Goal: Communication & Community: Answer question/provide support

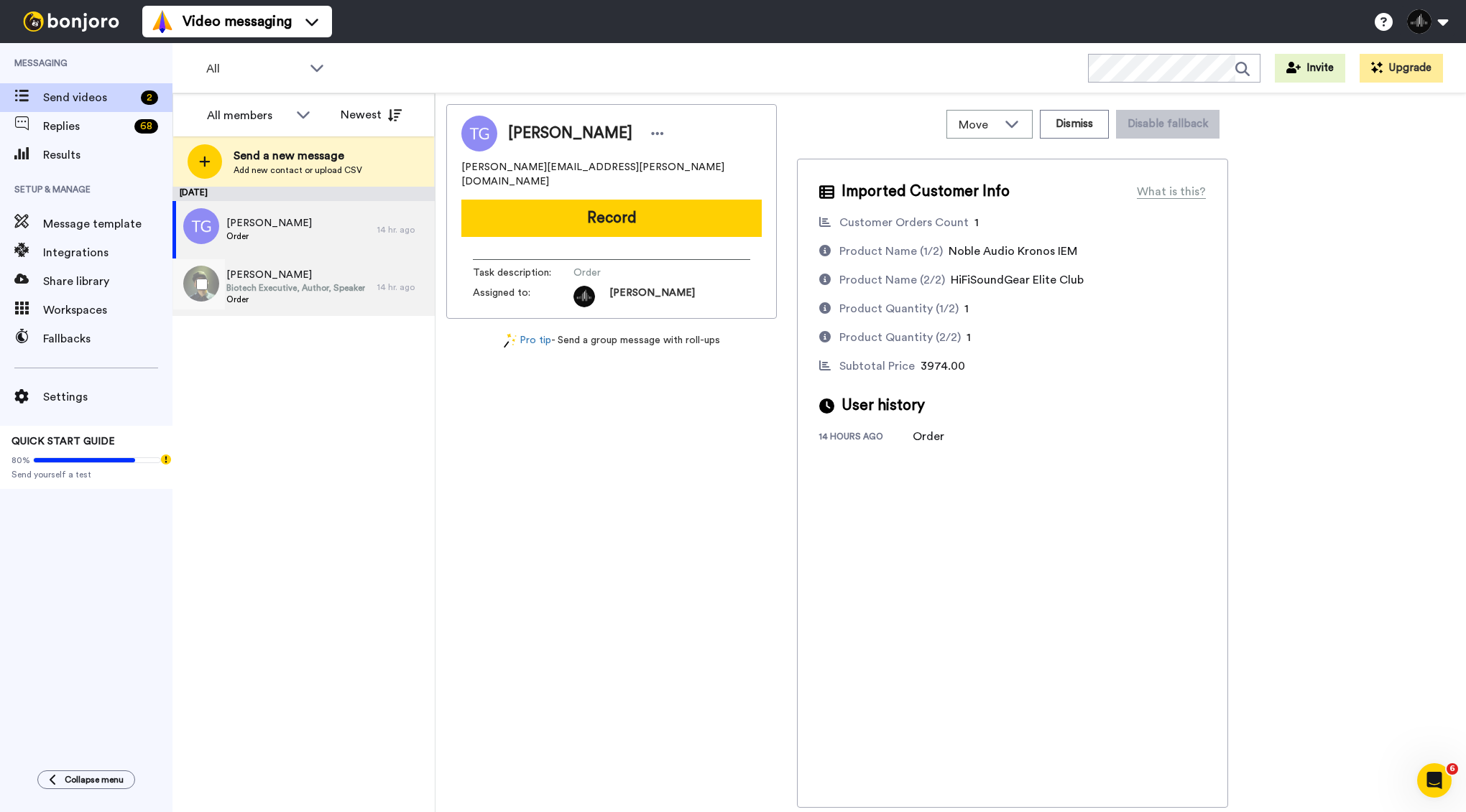
click at [308, 273] on span "[PERSON_NAME]" at bounding box center [296, 275] width 138 height 14
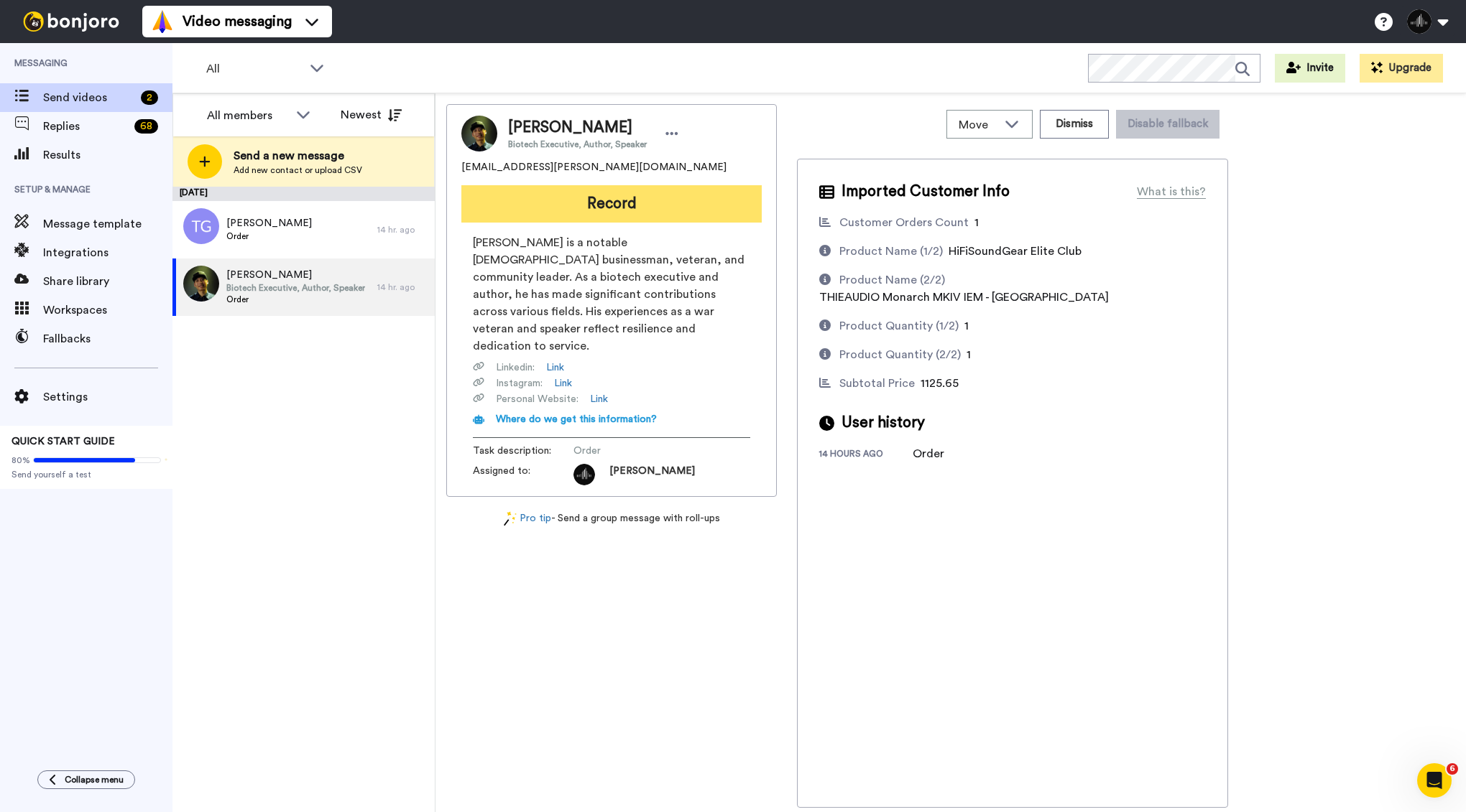
click at [589, 204] on button "Record" at bounding box center [611, 203] width 300 height 37
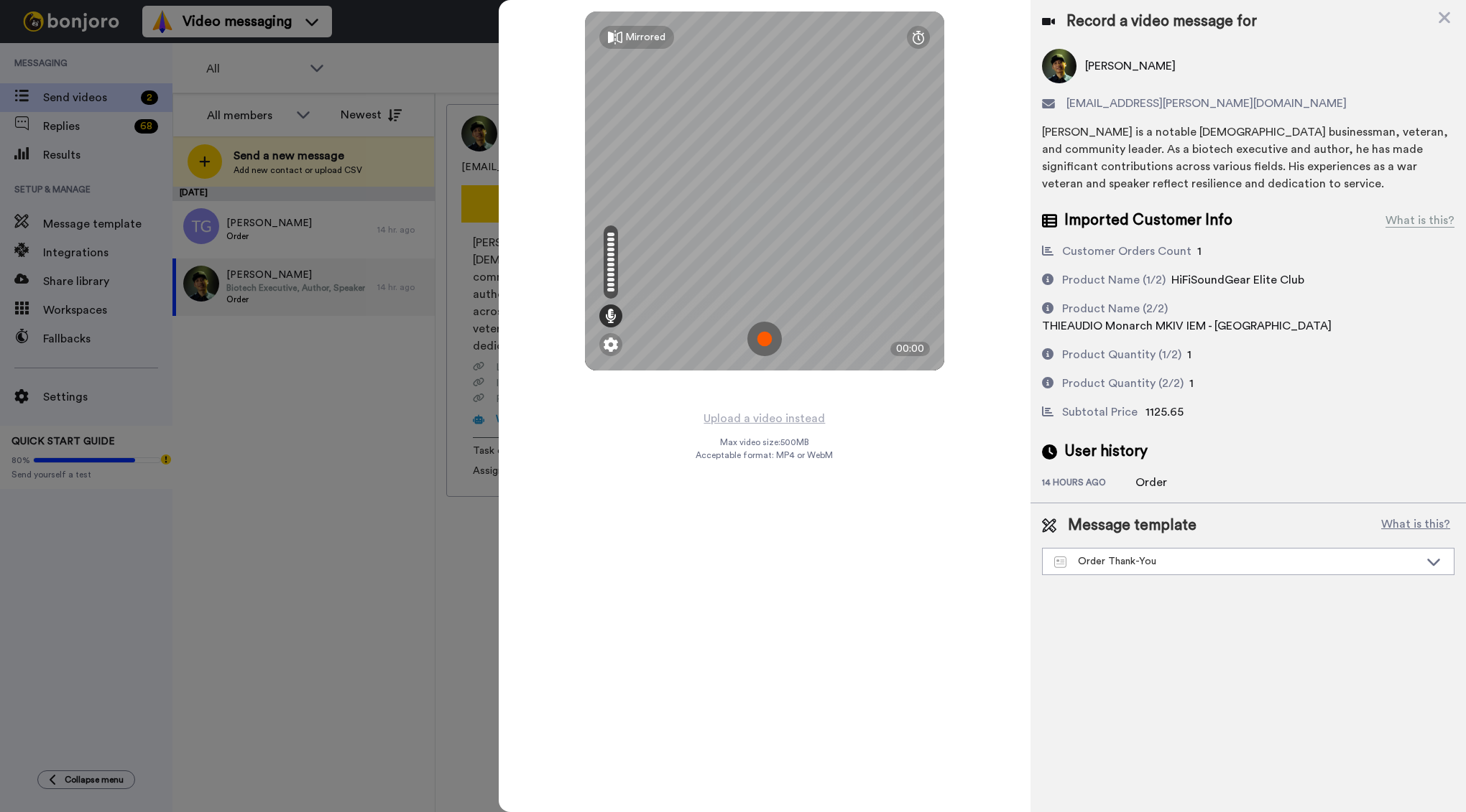
click at [773, 336] on img at bounding box center [764, 339] width 35 height 35
click at [771, 342] on img at bounding box center [764, 339] width 35 height 35
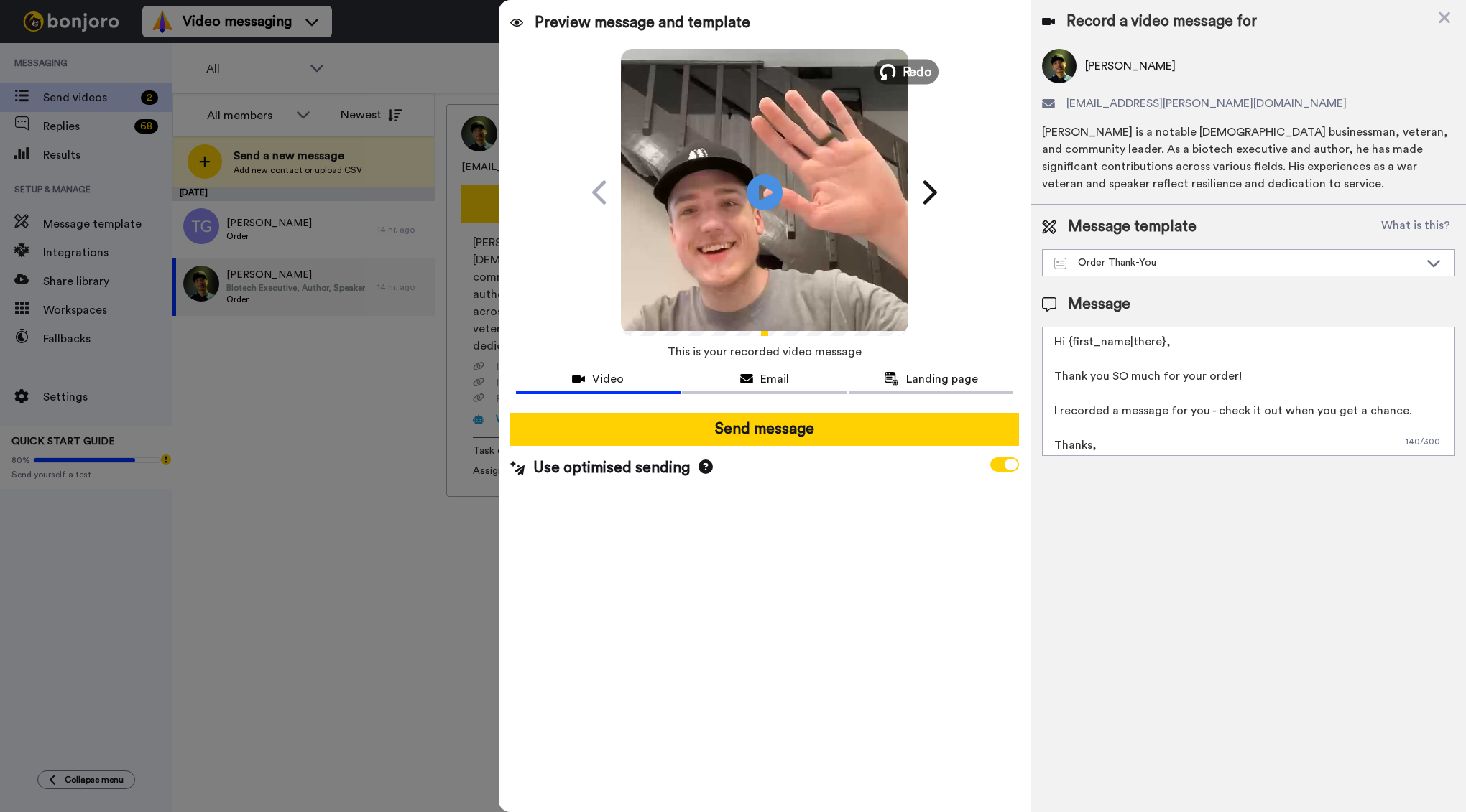
click at [910, 69] on span "Redo" at bounding box center [916, 70] width 30 height 18
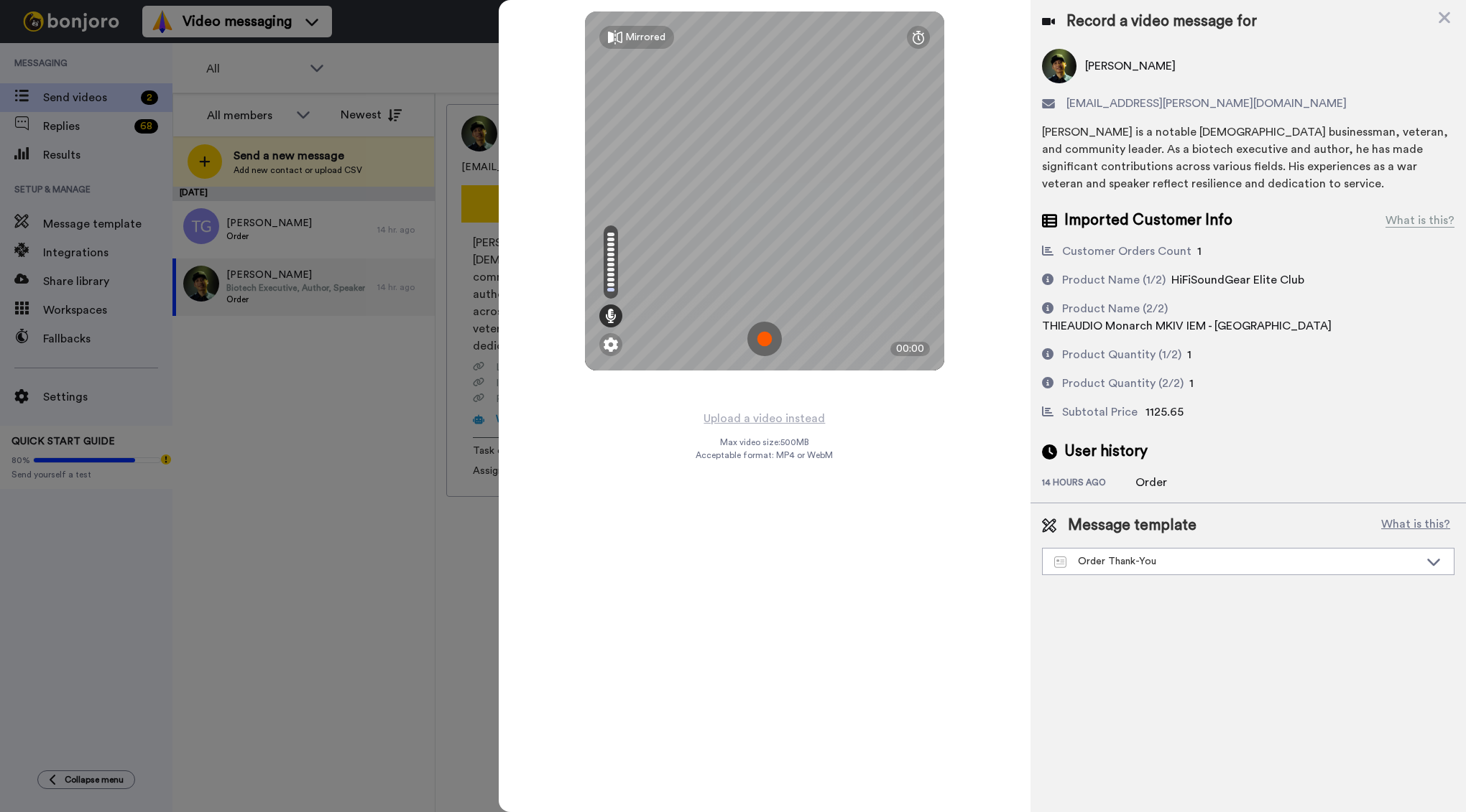
click at [773, 329] on img at bounding box center [764, 339] width 35 height 35
click at [843, 475] on div "Mirrored Redo 00:18" at bounding box center [764, 406] width 532 height 812
click at [972, 224] on div "Mirrored Redo 01:02" at bounding box center [764, 406] width 532 height 812
click at [769, 332] on img at bounding box center [764, 339] width 35 height 35
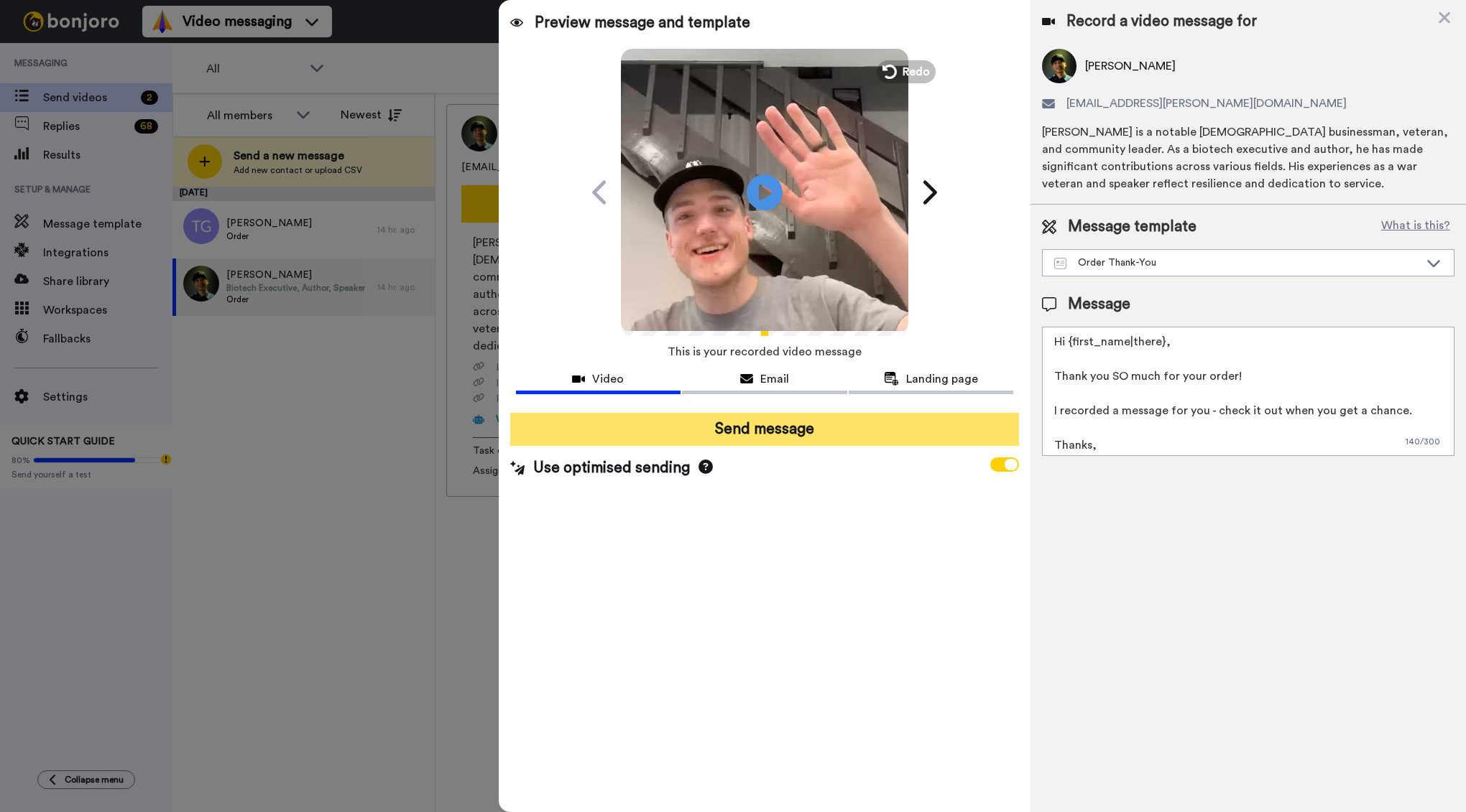
click at [743, 433] on button "Send message" at bounding box center [764, 429] width 510 height 33
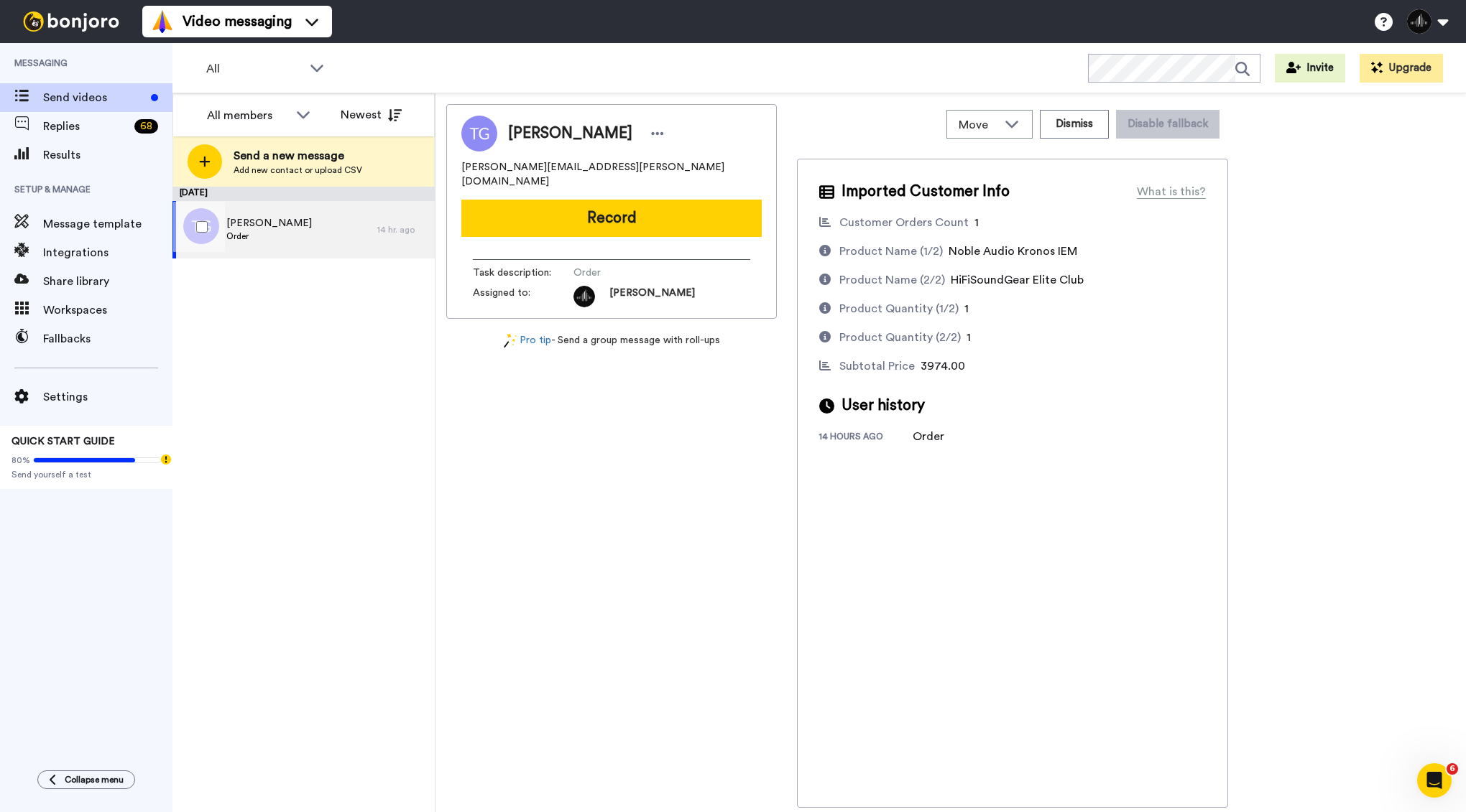
click at [361, 218] on div "Thomas Greenhalgh Order" at bounding box center [275, 230] width 204 height 58
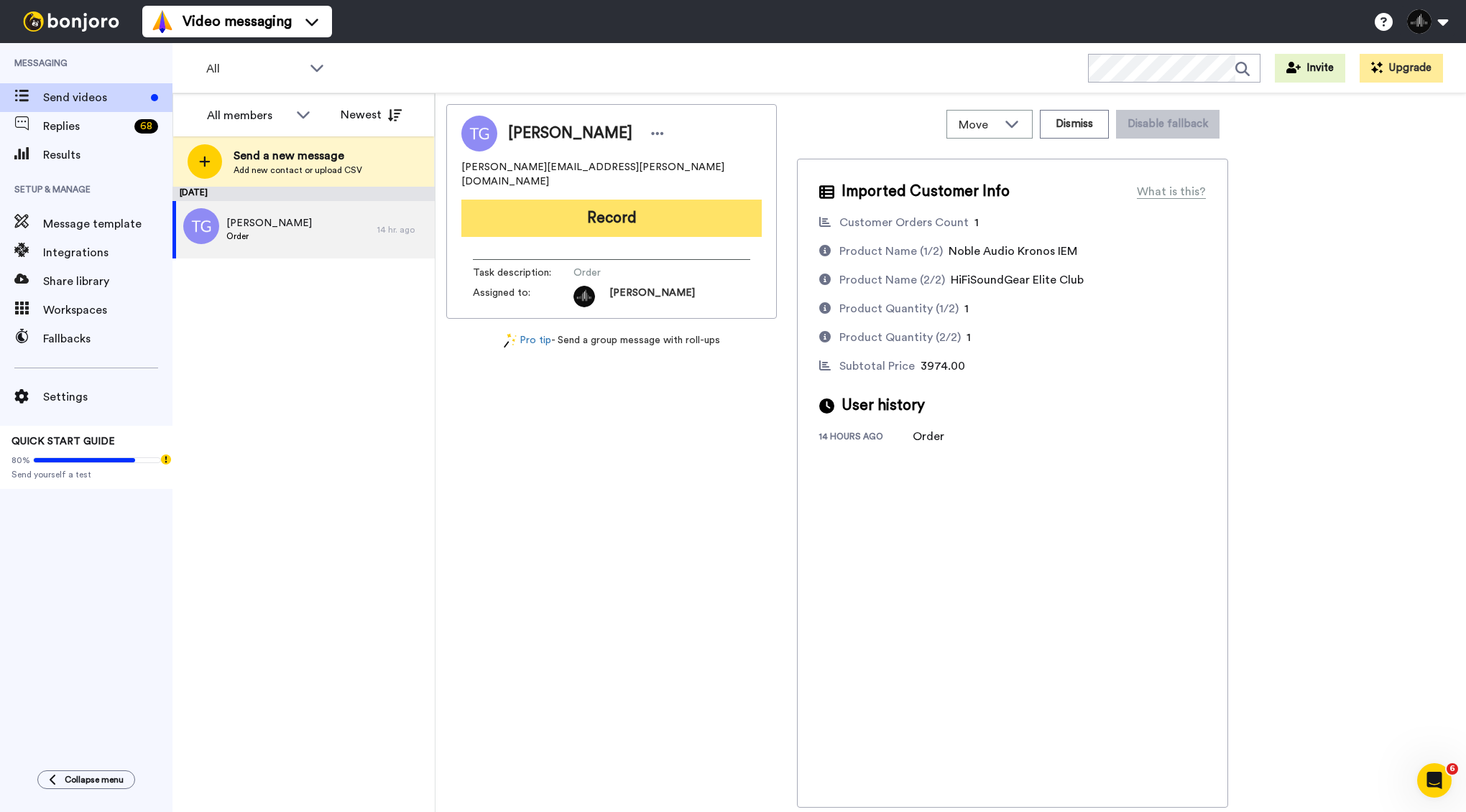
click at [722, 212] on button "Record" at bounding box center [611, 218] width 300 height 37
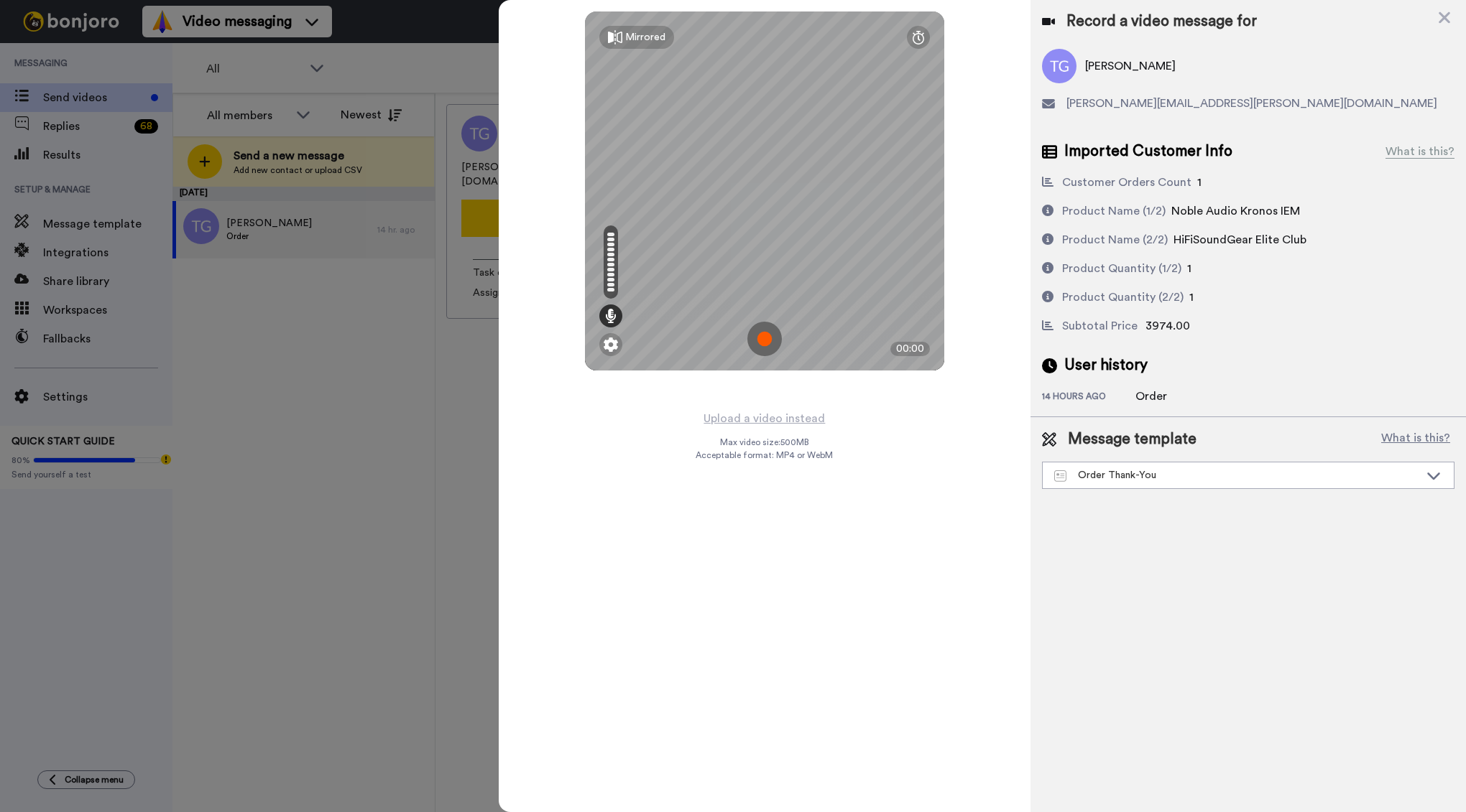
click at [770, 335] on img at bounding box center [764, 339] width 35 height 35
click at [988, 197] on div "Mirrored Redo 00:10" at bounding box center [764, 406] width 532 height 812
click at [989, 227] on div "Mirrored Redo 00:14" at bounding box center [764, 406] width 532 height 812
click at [763, 340] on img at bounding box center [764, 339] width 35 height 35
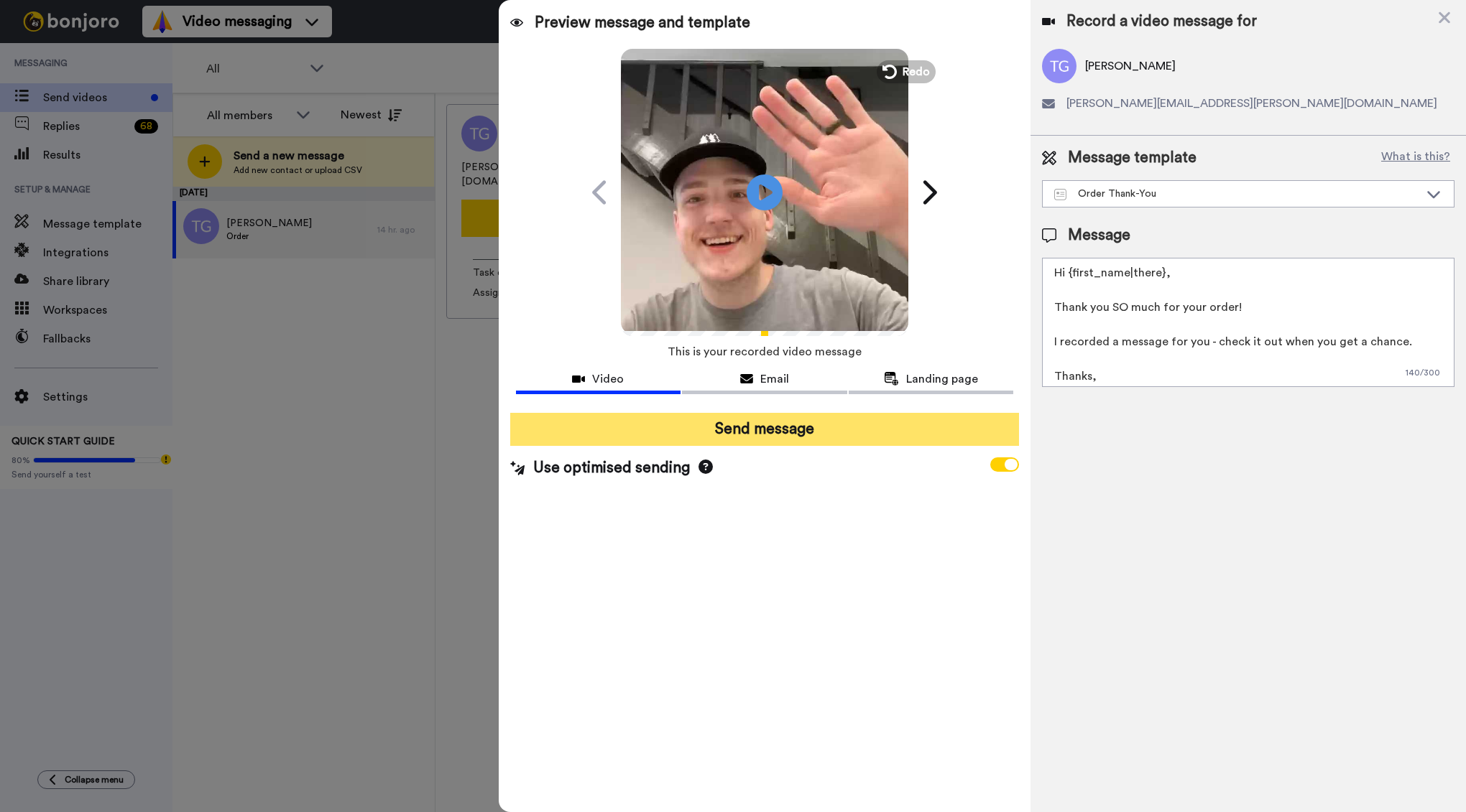
click at [785, 424] on button "Send message" at bounding box center [764, 429] width 510 height 33
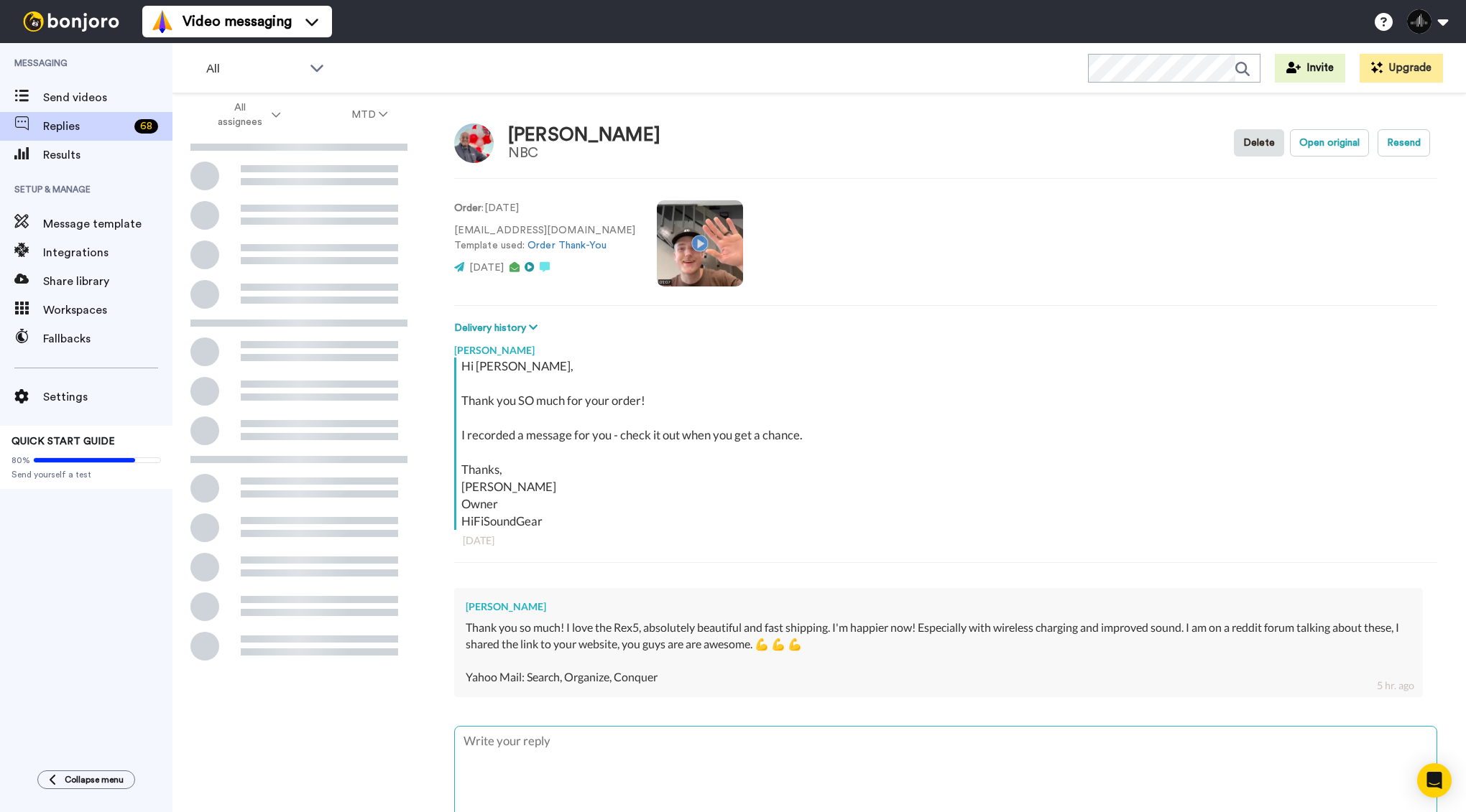
click at [563, 754] on textarea at bounding box center [946, 773] width 981 height 92
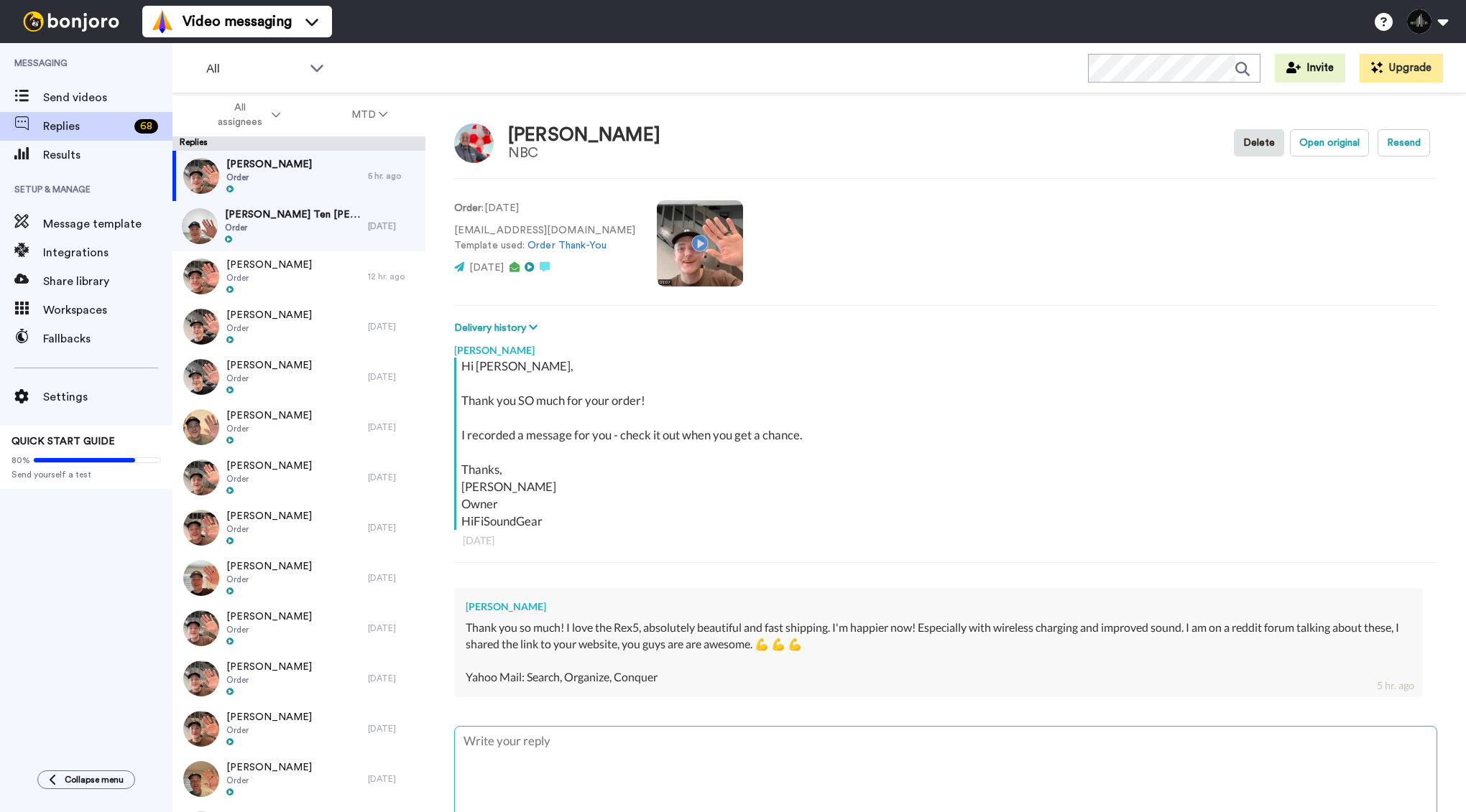
type textarea "x"
type textarea "A"
type textarea "x"
type textarea "Aw"
type textarea "x"
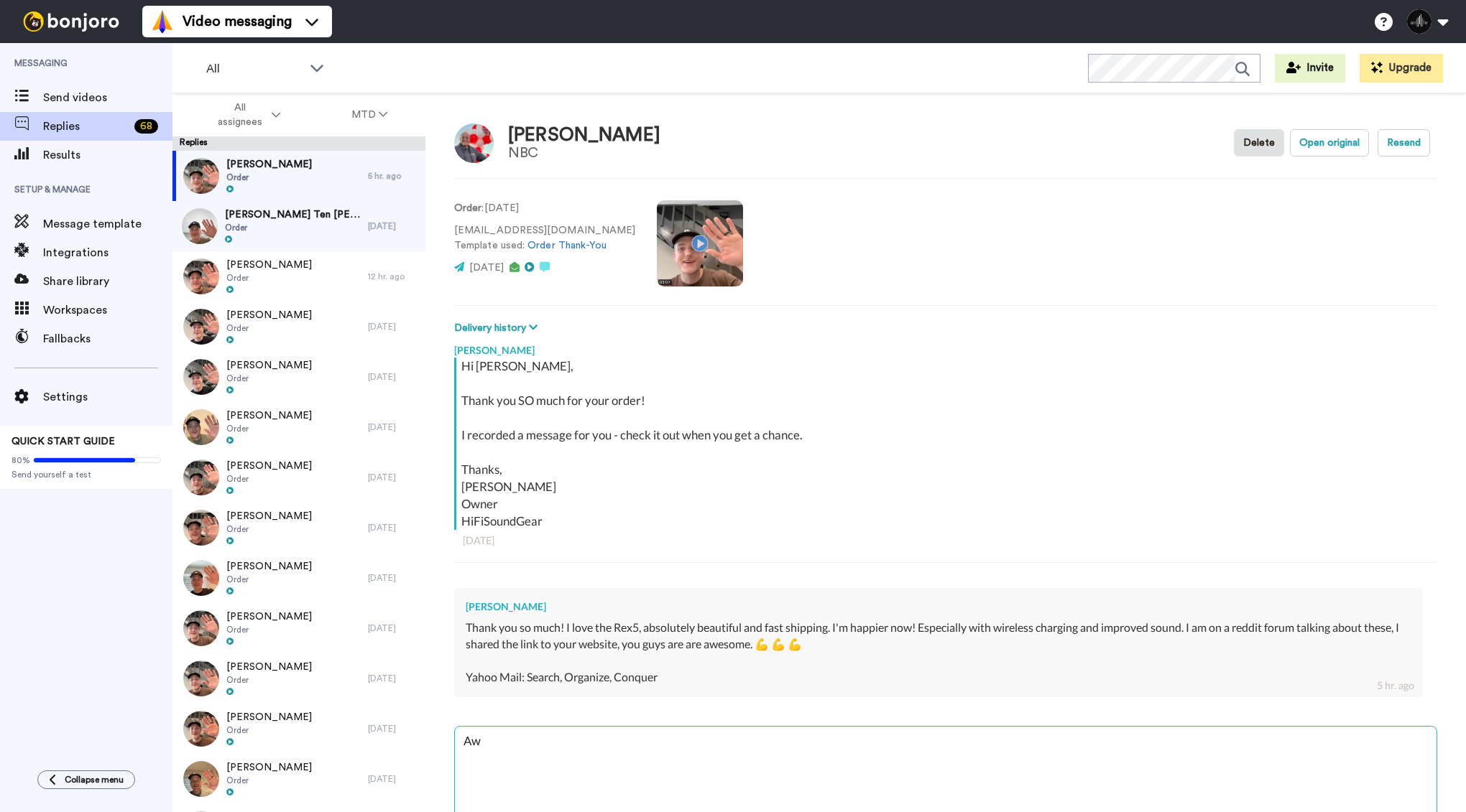
type textarea "Awe"
type textarea "x"
type textarea "Awes"
type textarea "x"
type textarea "Aweso"
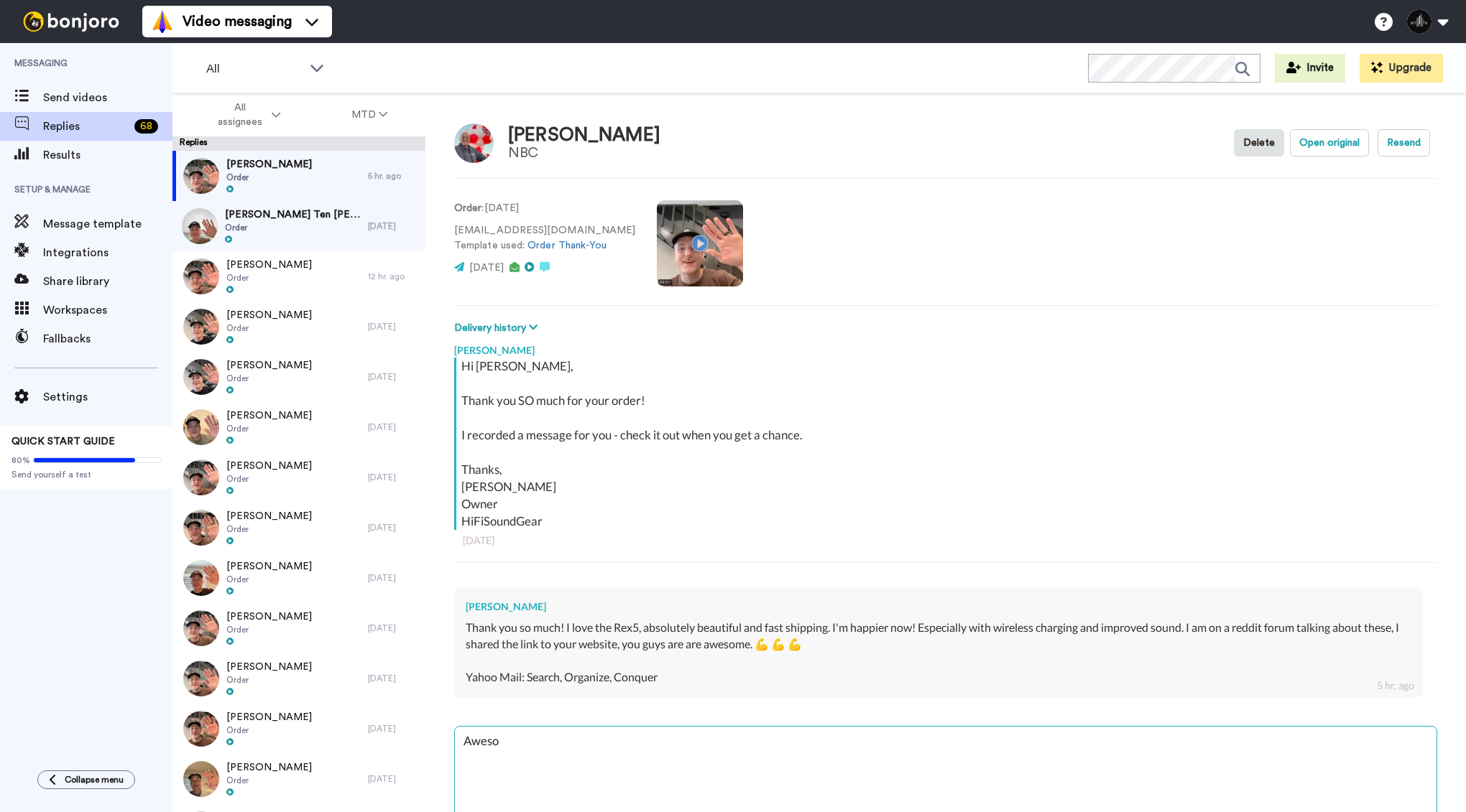
type textarea "x"
type textarea "Awesome"
type textarea "x"
type textarea "Awesome"
type textarea "x"
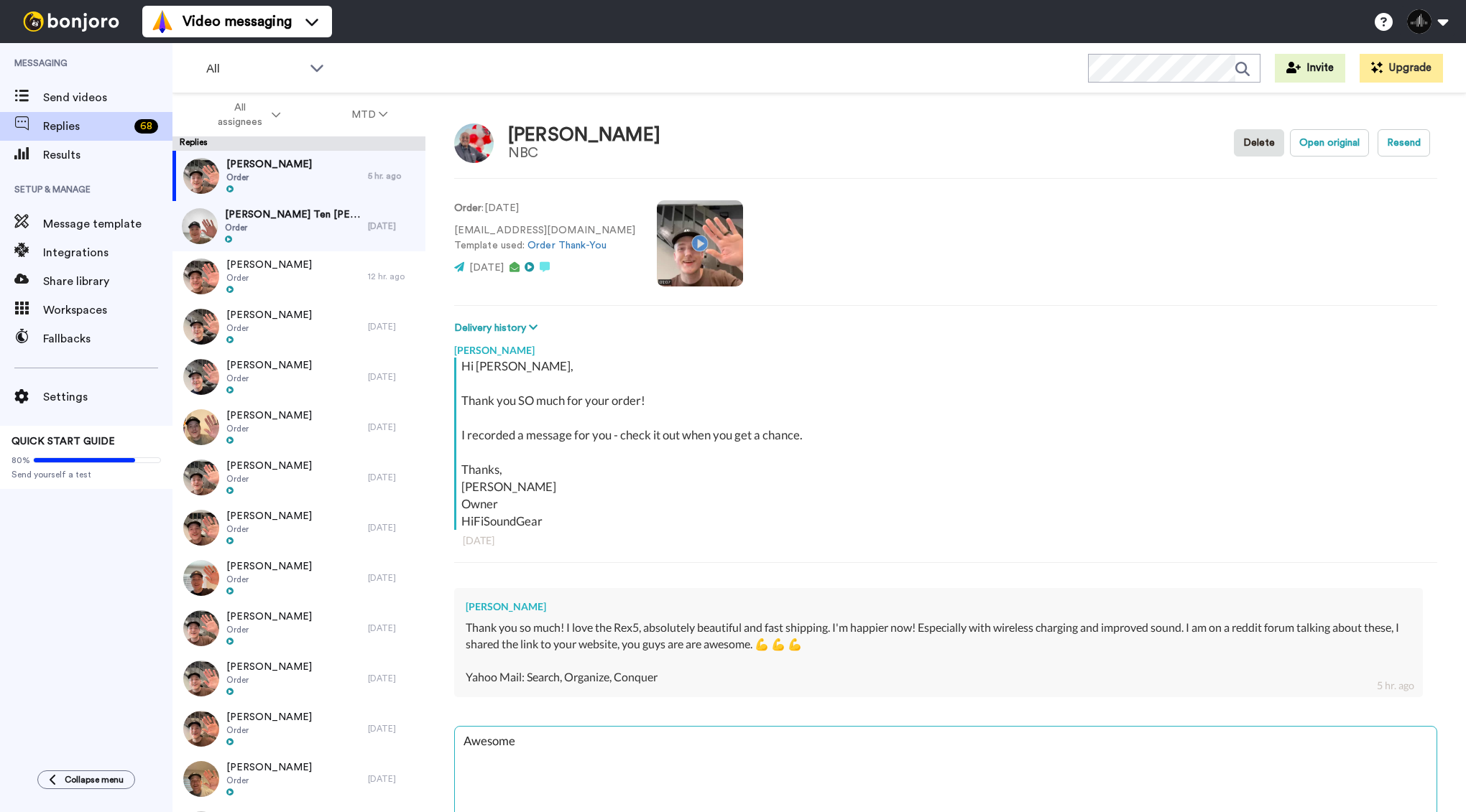
type textarea "Awesome t"
type textarea "x"
type textarea "Awesome to"
type textarea "x"
type textarea "Awesome to"
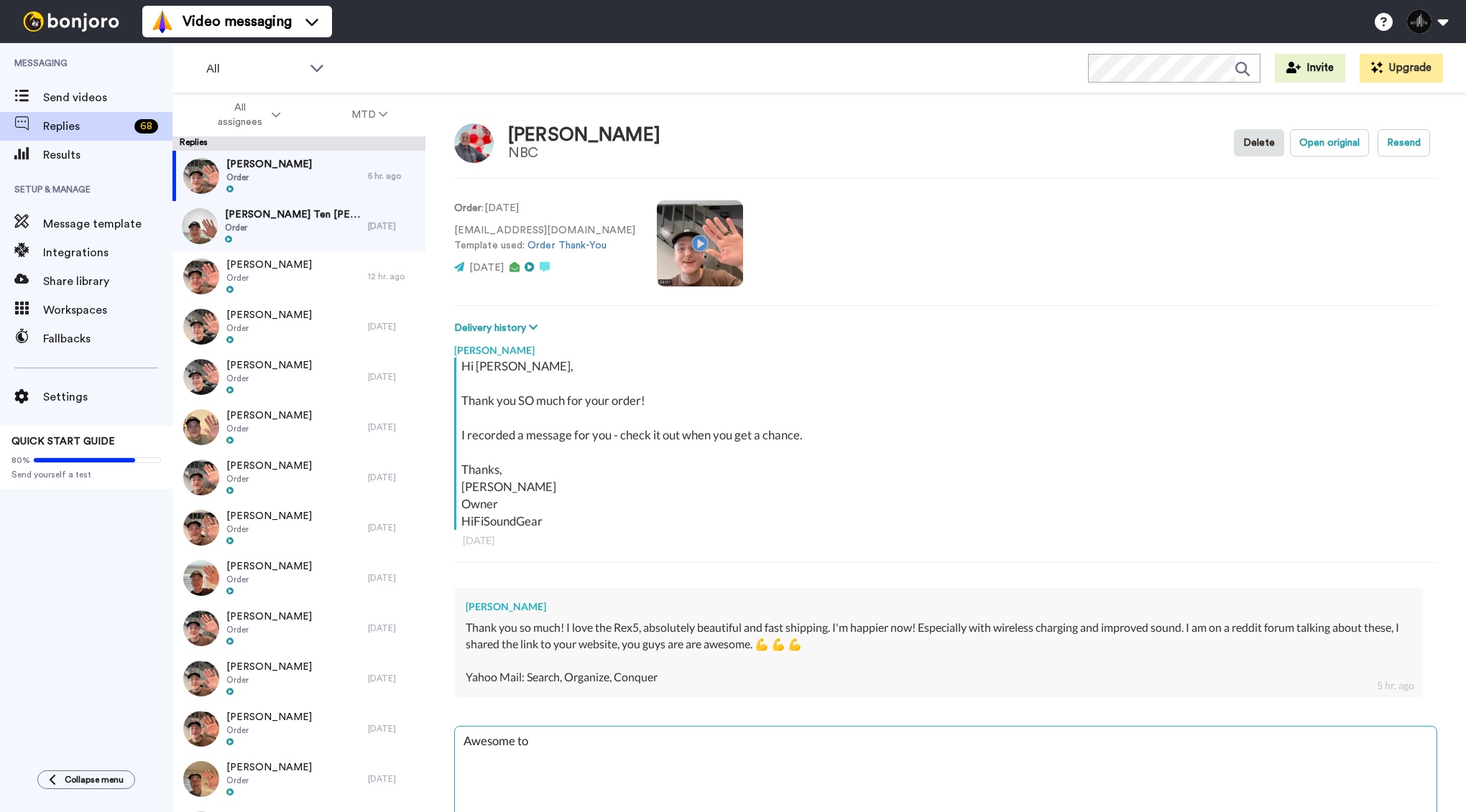
type textarea "x"
type textarea "Awesome to h"
type textarea "x"
type textarea "Awesome to he"
type textarea "x"
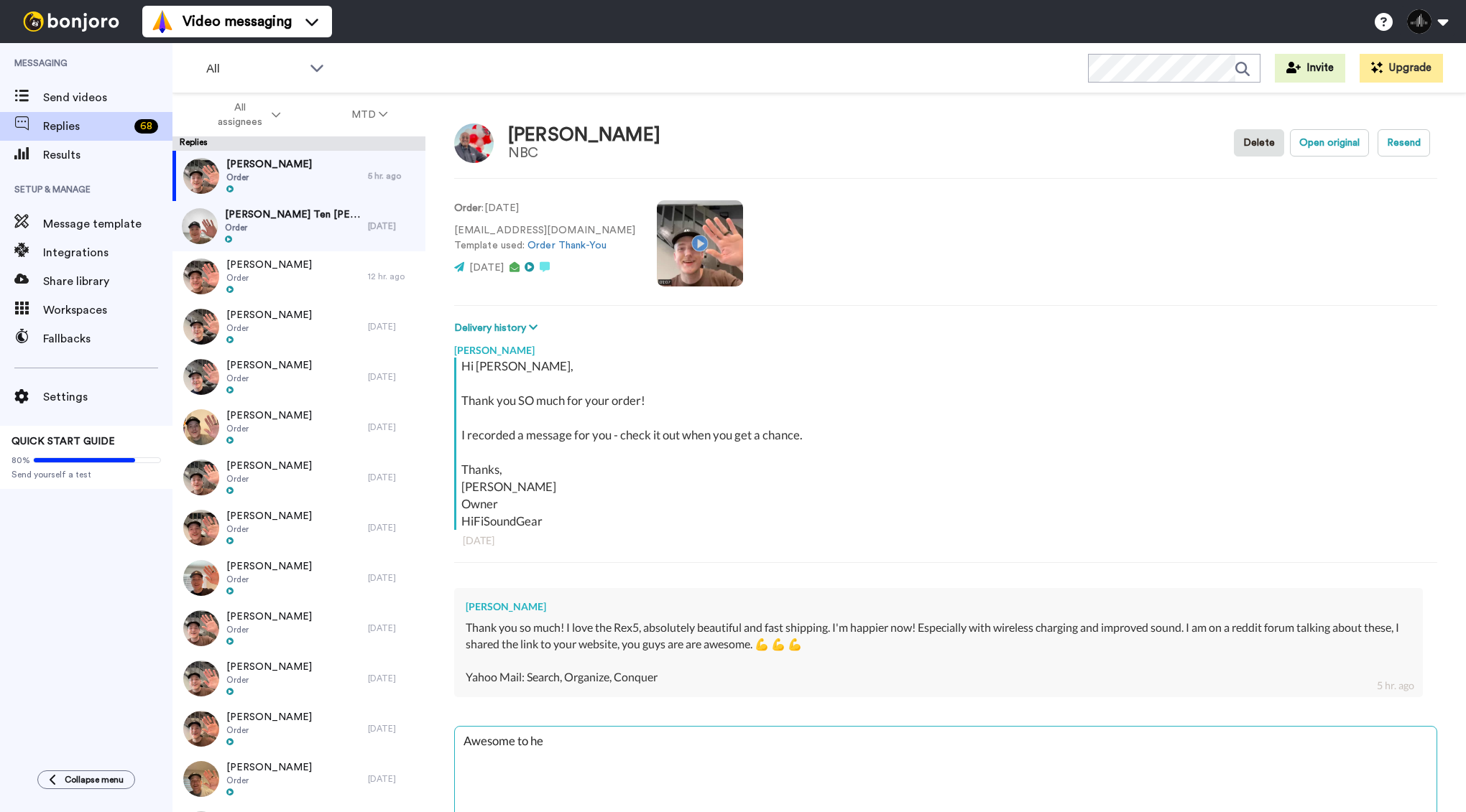
type textarea "Awesome to hea"
type textarea "x"
type textarea "Awesome to hear"
type textarea "x"
type textarea "Awesome to hear!"
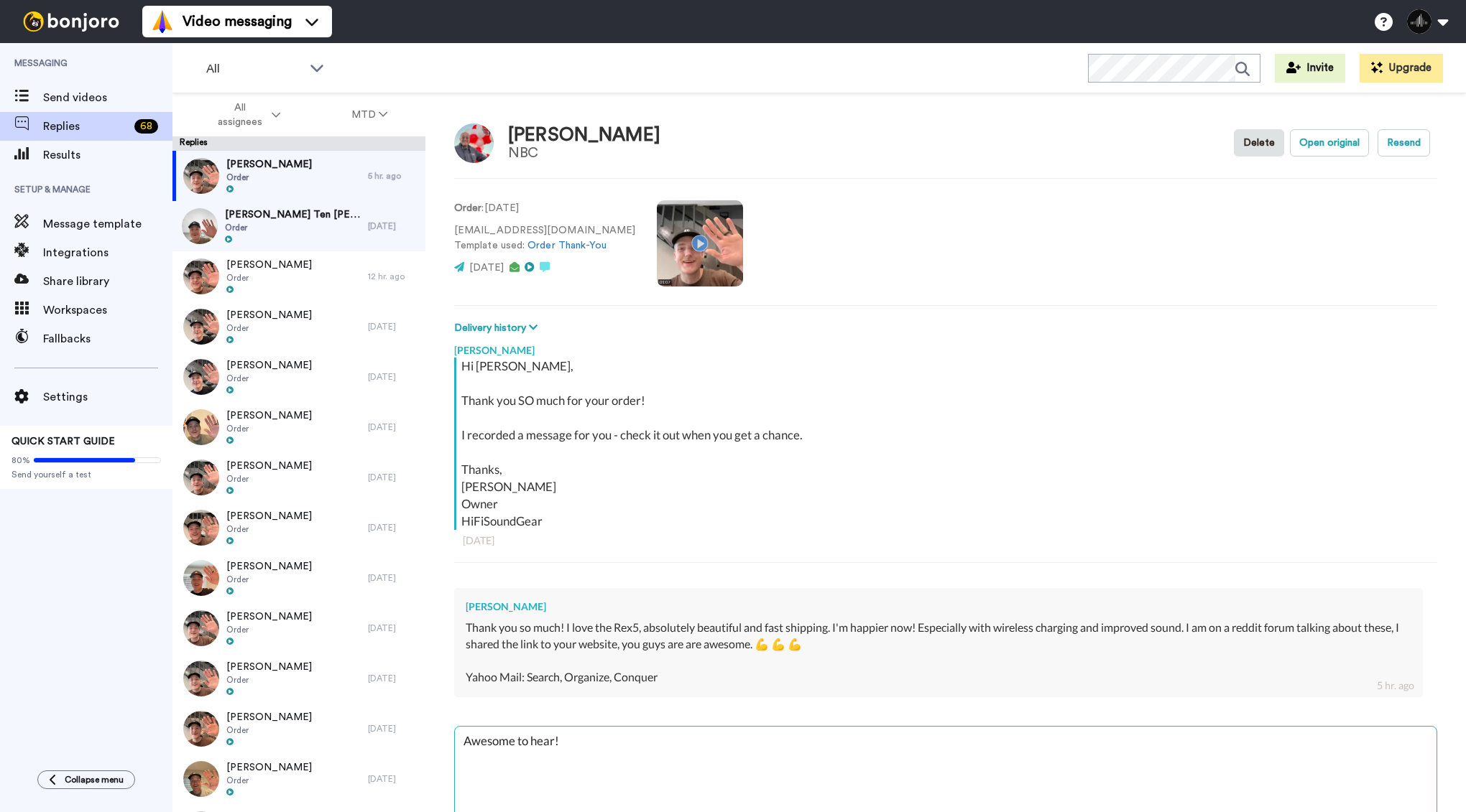
type textarea "x"
type textarea "Awesome to hear!"
type textarea "x"
type textarea "Awesome to hear! I"
type textarea "x"
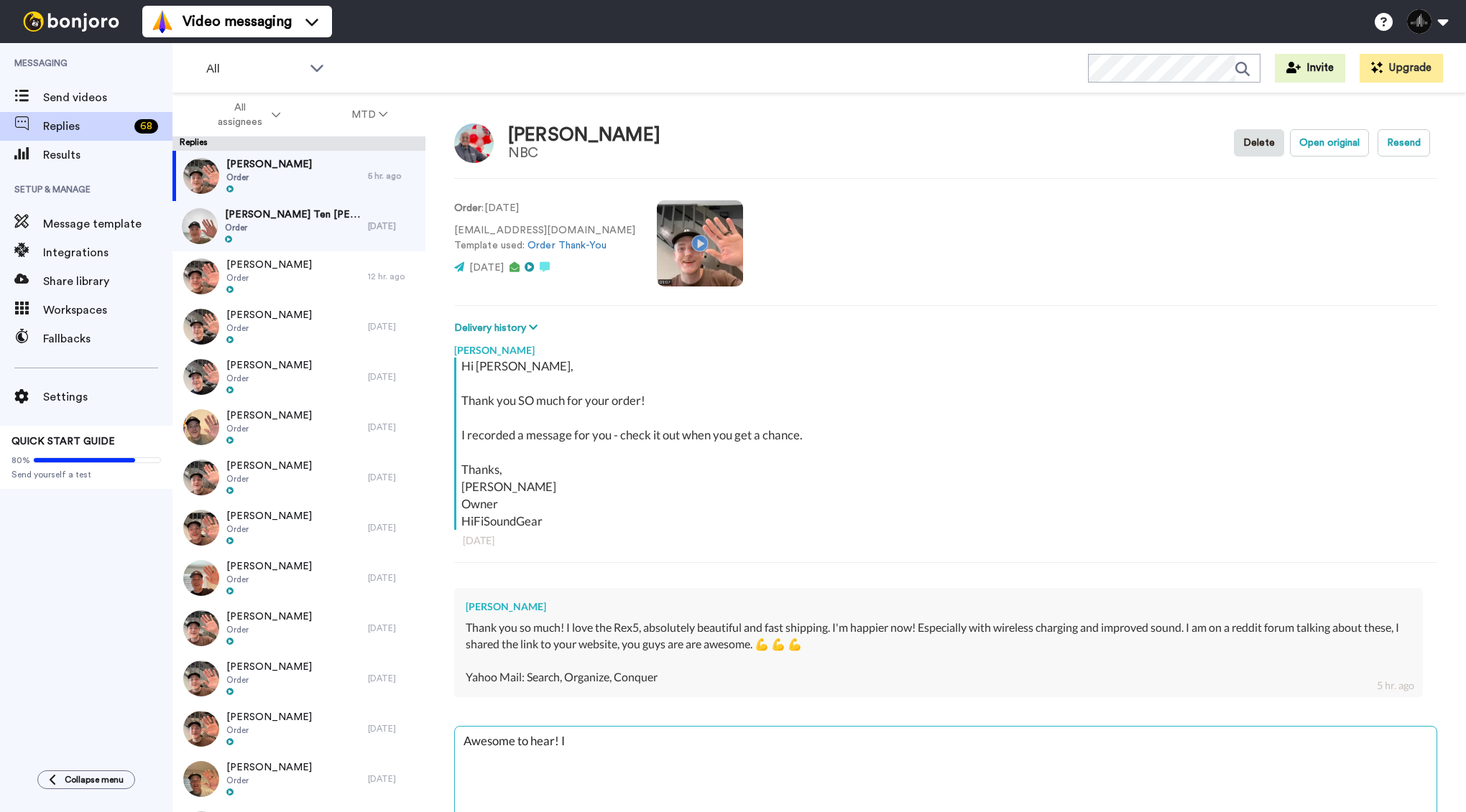
type textarea "Awesome to hear! I"
type textarea "x"
type textarea "Awesome to hear! I a"
type textarea "x"
type textarea "Awesome to hear! I ag"
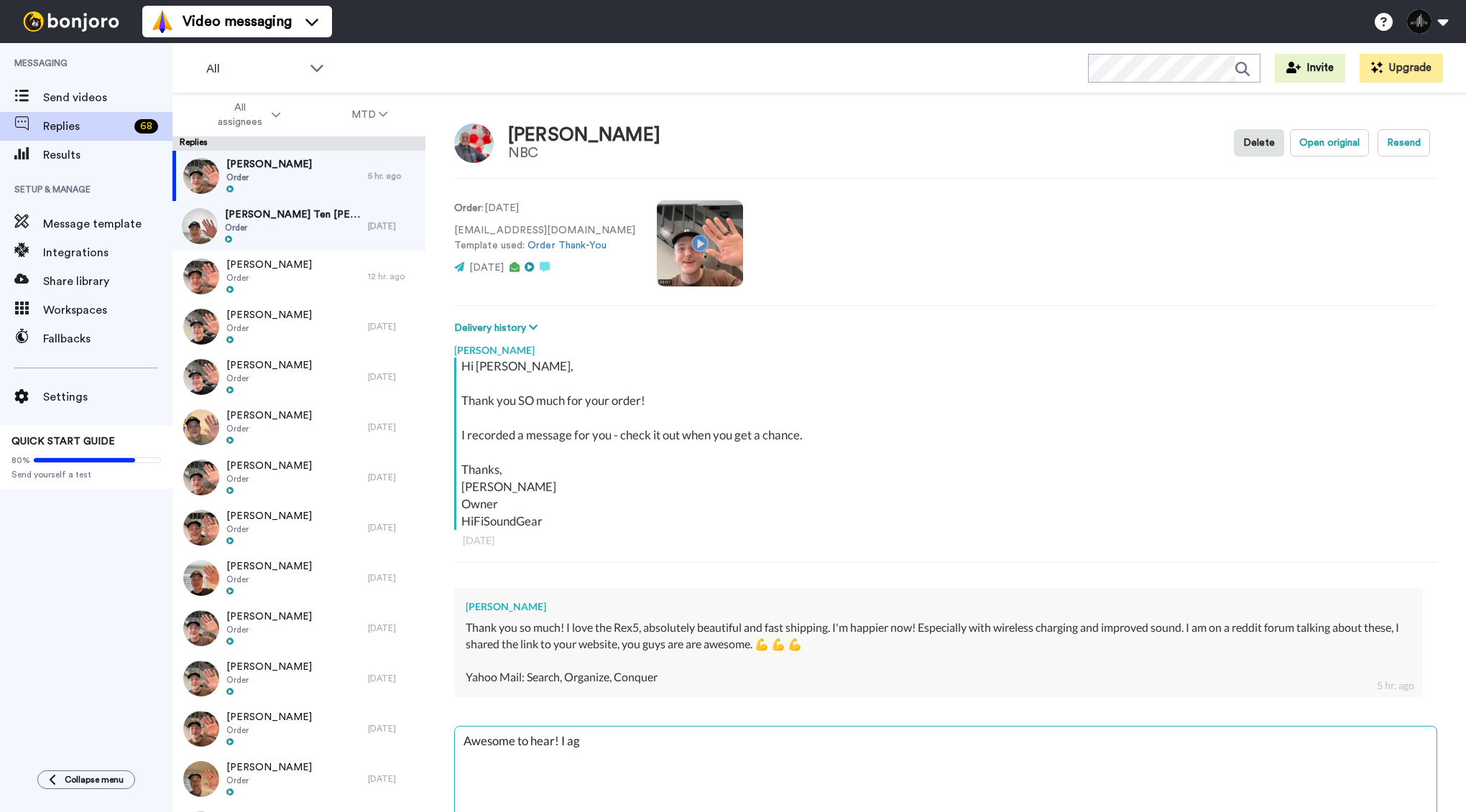
type textarea "x"
type textarea "Awesome to hear! I agr"
type textarea "x"
type textarea "Awesome to hear! I agre"
type textarea "x"
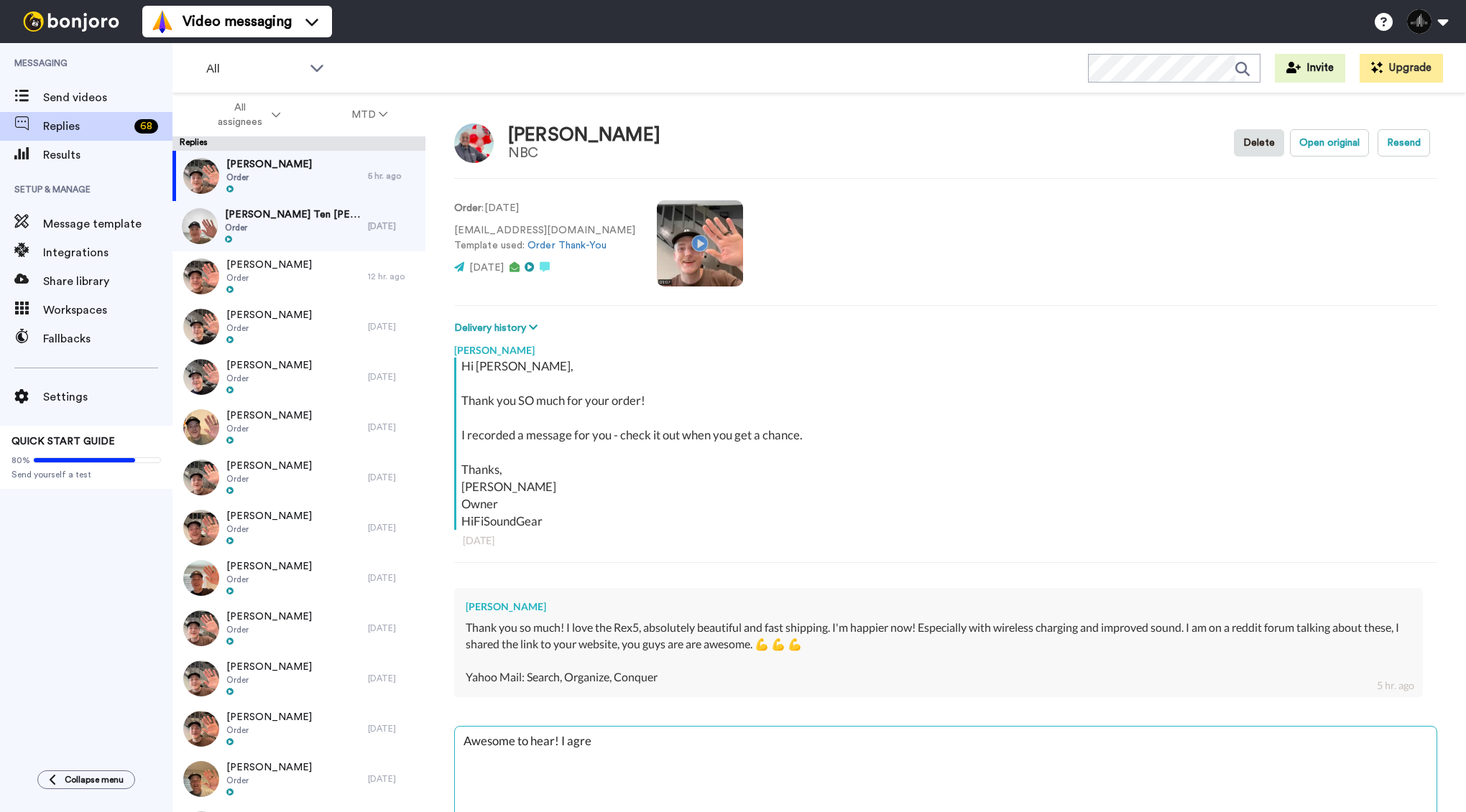
type textarea "Awesome to hear! I agree"
type textarea "x"
type textarea "Awesome to hear! I agree"
type textarea "x"
type textarea "Awesome to hear! I agree -"
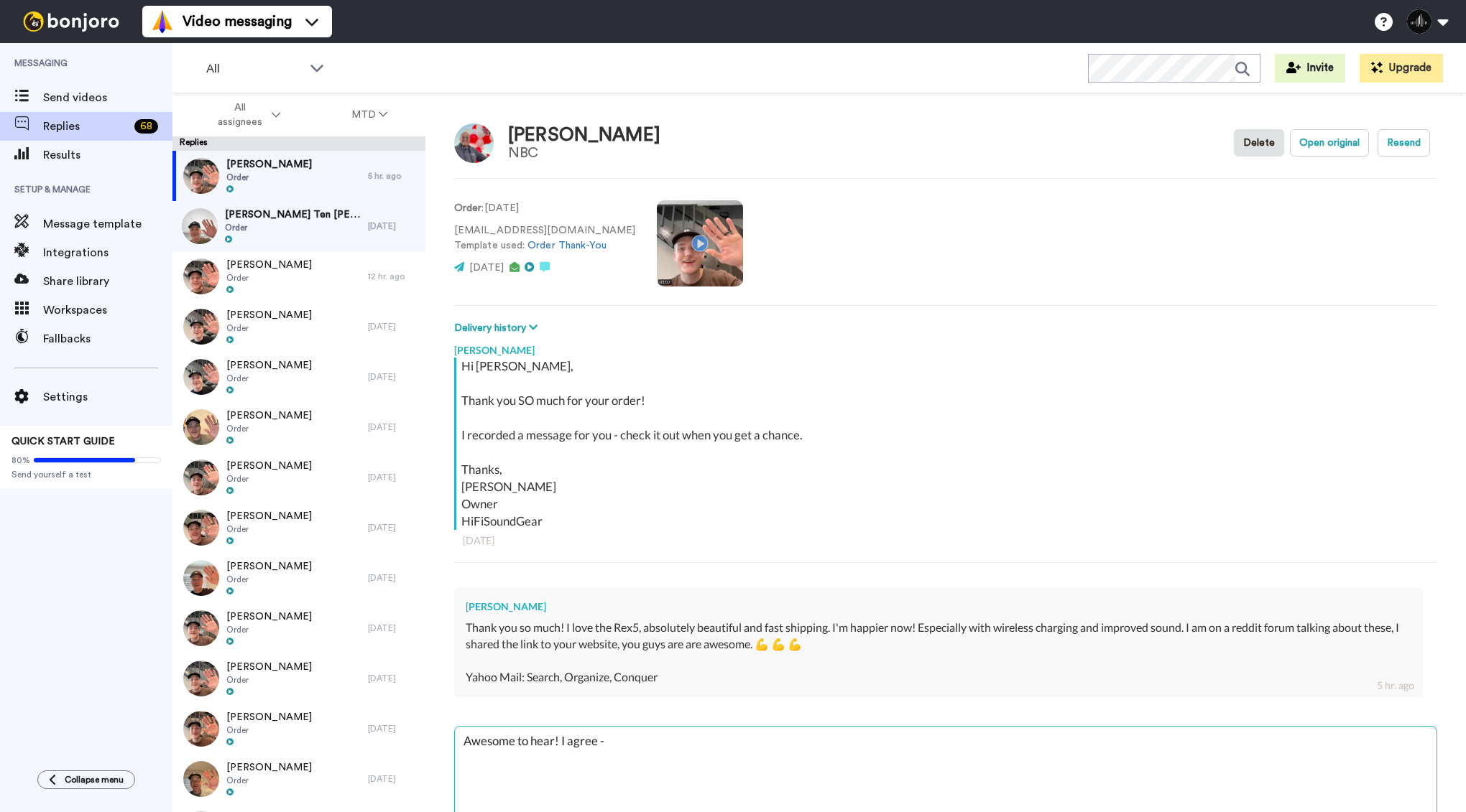
type textarea "x"
type textarea "Awesome to hear! I agree -"
type textarea "x"
type textarea "Awesome to hear! I agree - I"
type textarea "x"
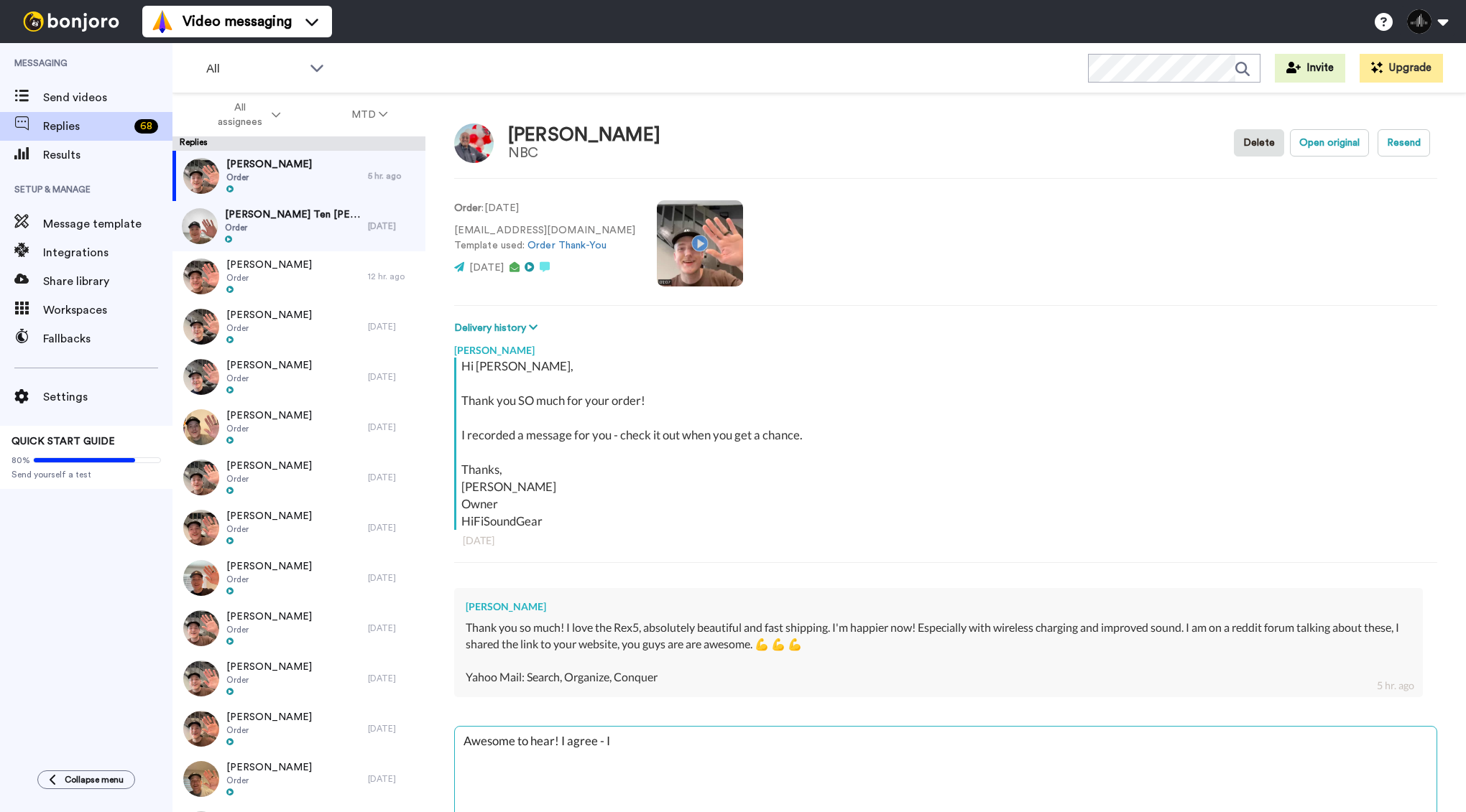
type textarea "Awesome to hear! I agree - I u"
type textarea "x"
type textarea "Awesome to hear! I agree - I us"
type textarea "x"
type textarea "Awesome to hear! I agree - I use"
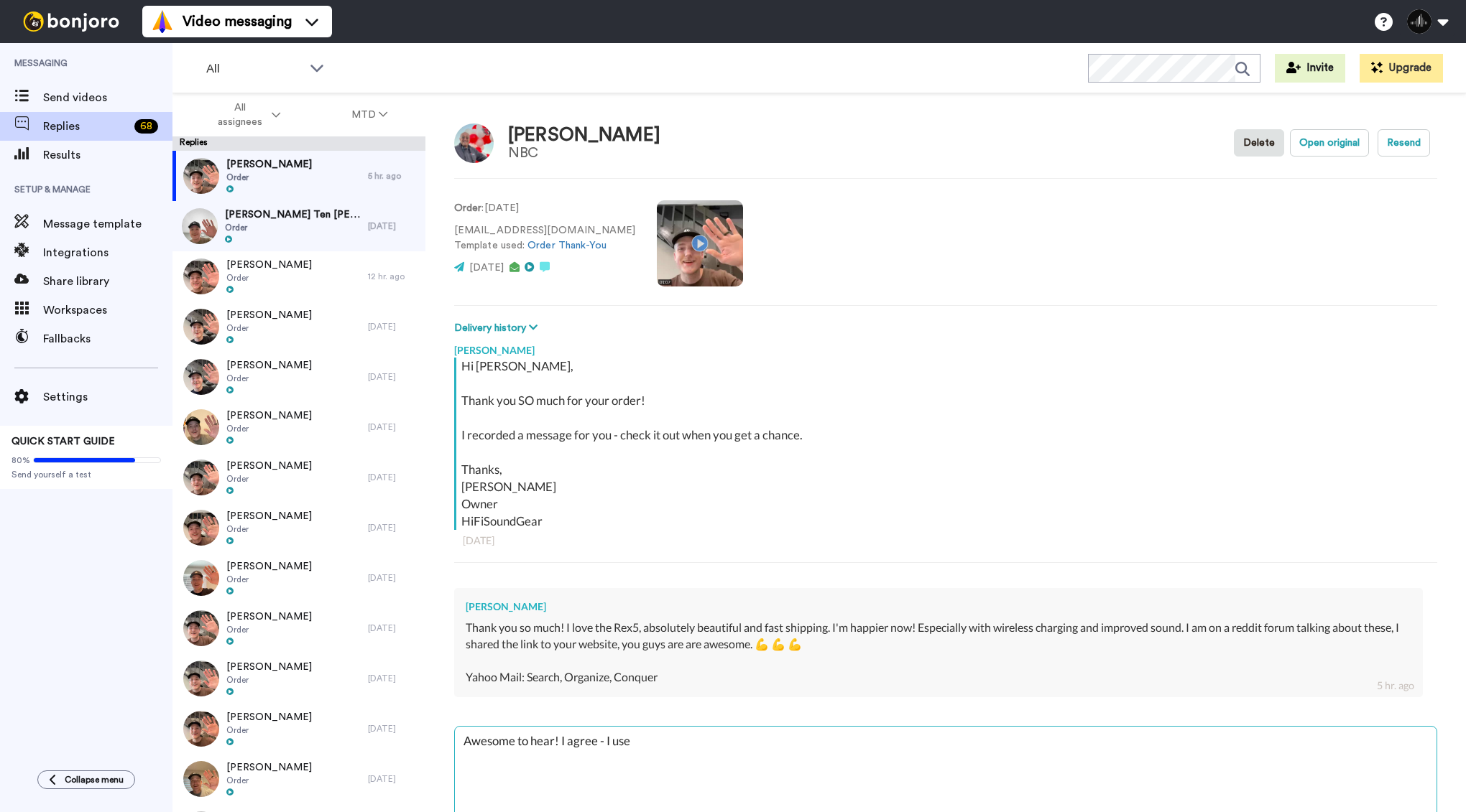
type textarea "x"
type textarea "Awesome to hear! I agree - I use"
type textarea "x"
type textarea "Awesome to hear! I agree - I use t"
type textarea "x"
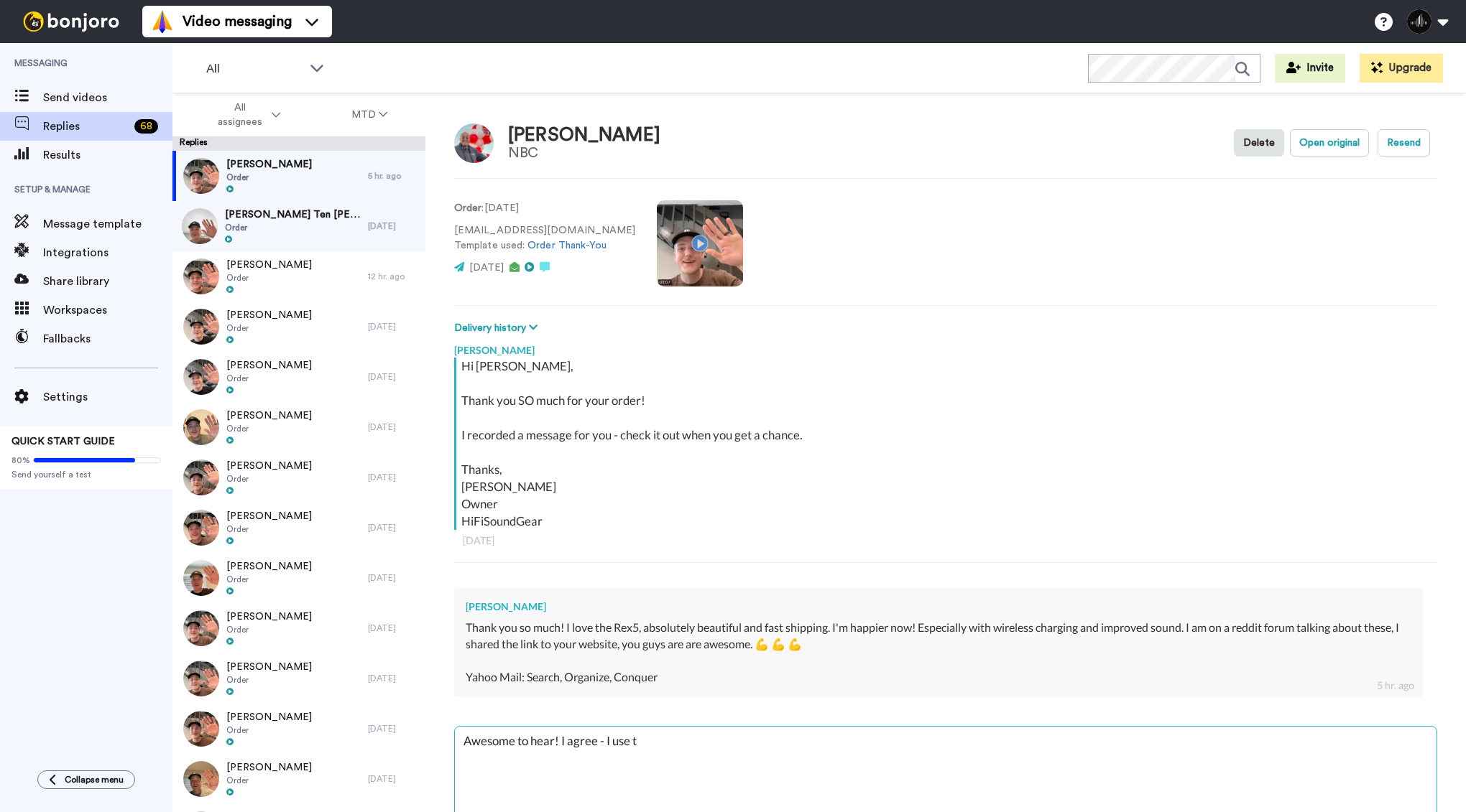
type textarea "Awesome to hear! I agree - I use th"
type textarea "x"
type textarea "Awesome to hear! I agree - I use the"
type textarea "x"
type textarea "Awesome to hear! I agree - I use them"
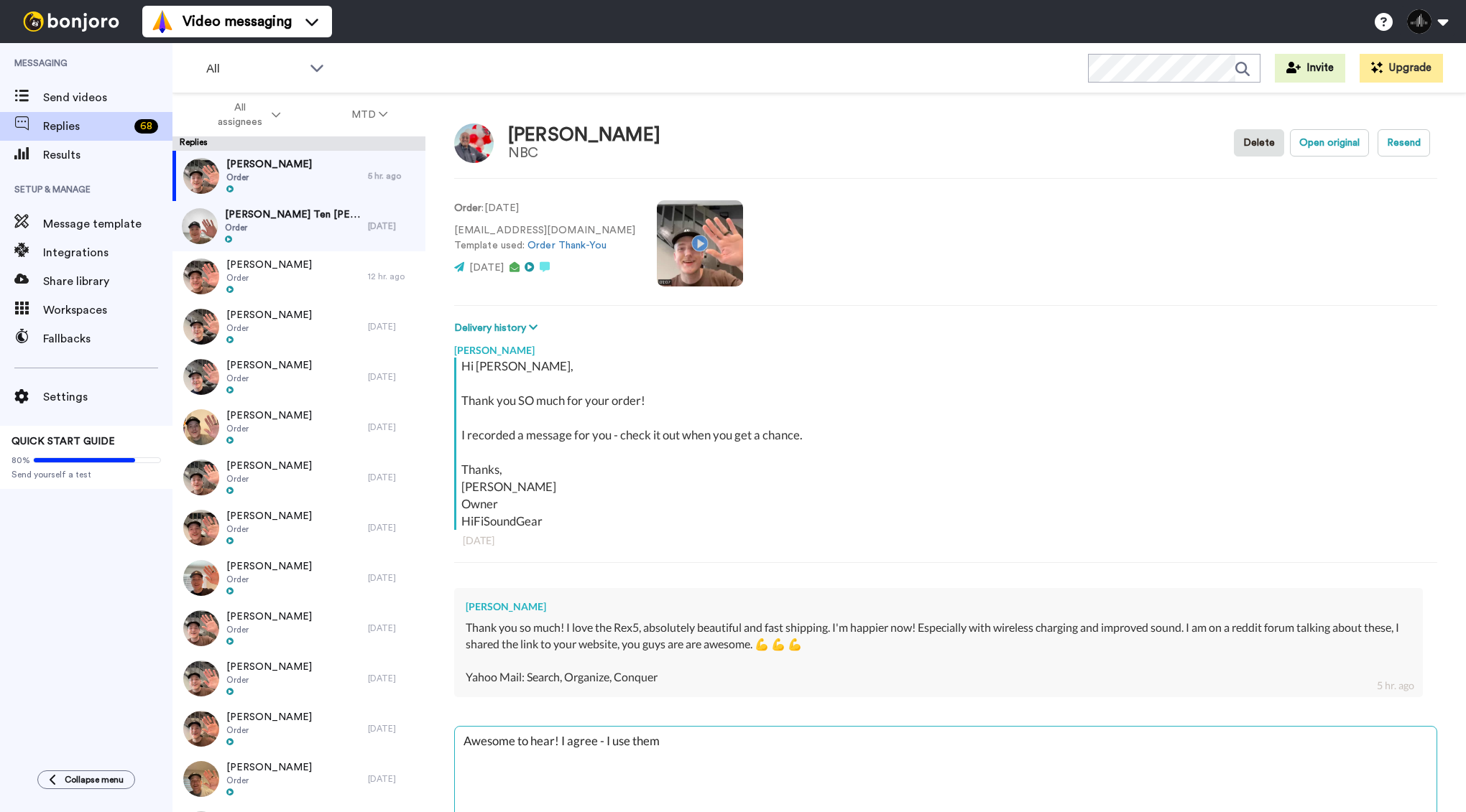
type textarea "x"
type textarea "Awesome to hear! I agree - I use them"
type textarea "x"
type textarea "Awesome to hear! I agree - I use them a"
type textarea "x"
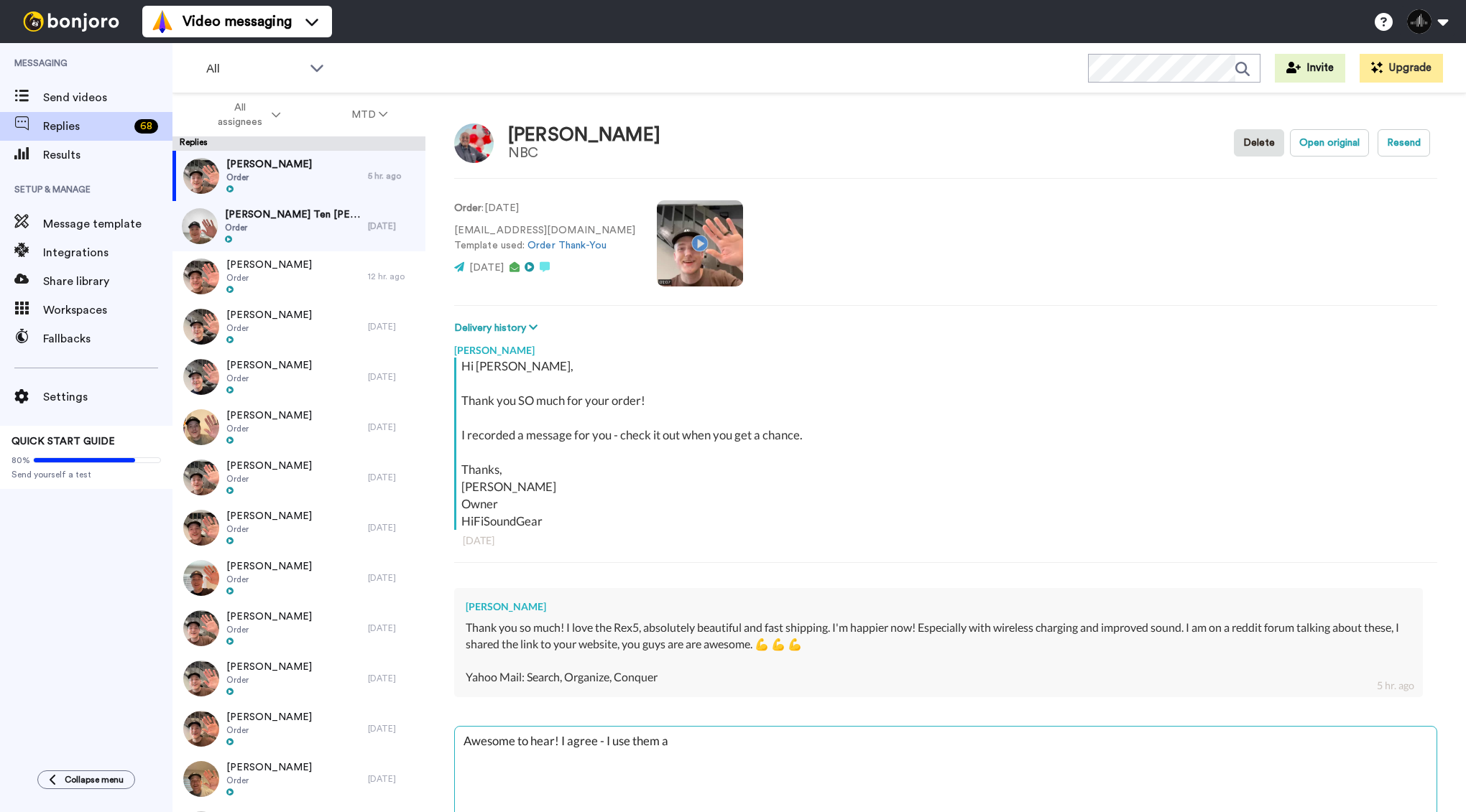
type textarea "Awesome to hear! I agree - I use them al"
type textarea "x"
type textarea "Awesome to hear! I agree - I use them alm"
type textarea "x"
type textarea "Awesome to hear! I agree - I use them almo"
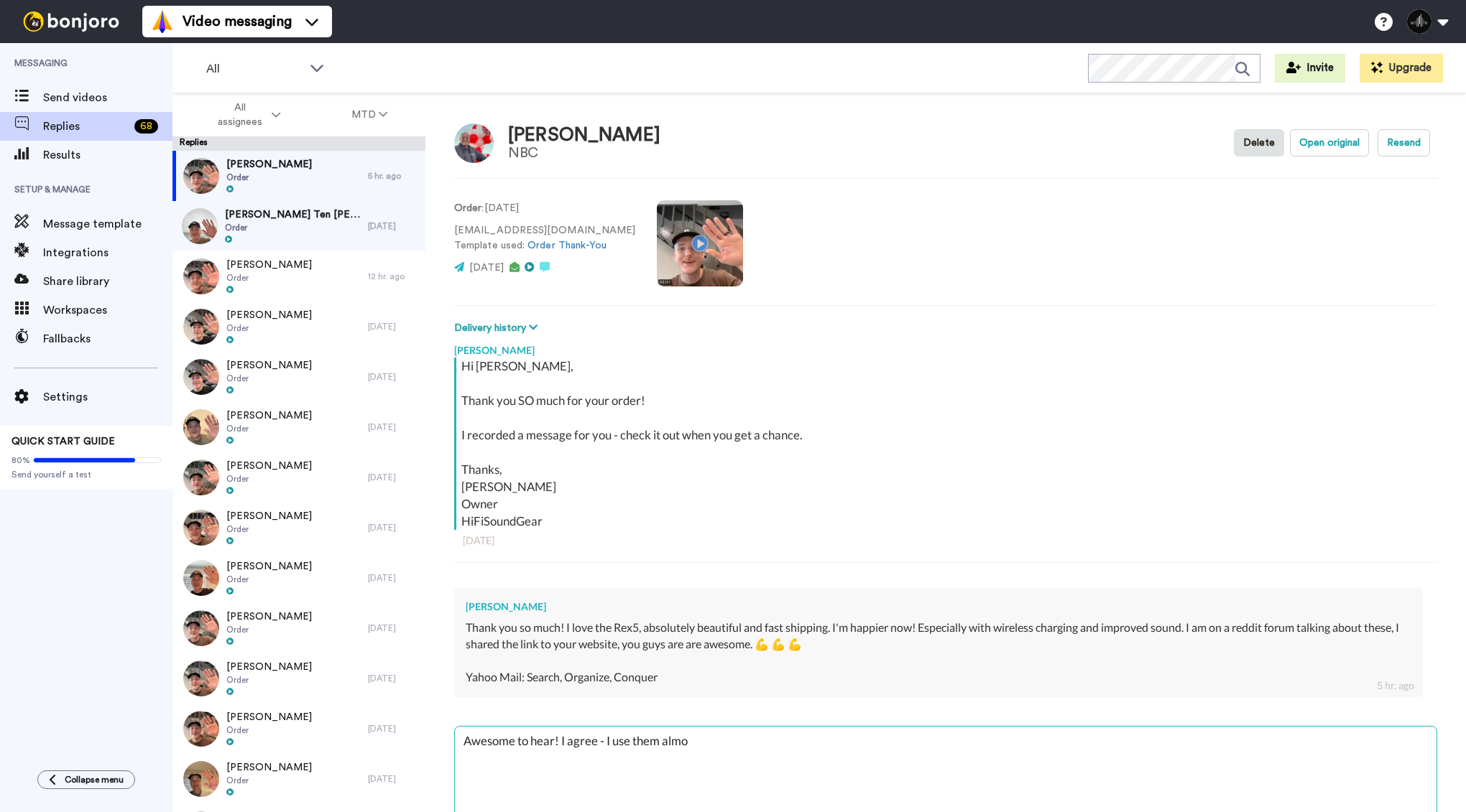
type textarea "x"
type textarea "Awesome to hear! I agree - I use them almos"
type textarea "x"
type textarea "Awesome to hear! I agree - I use them almost"
type textarea "x"
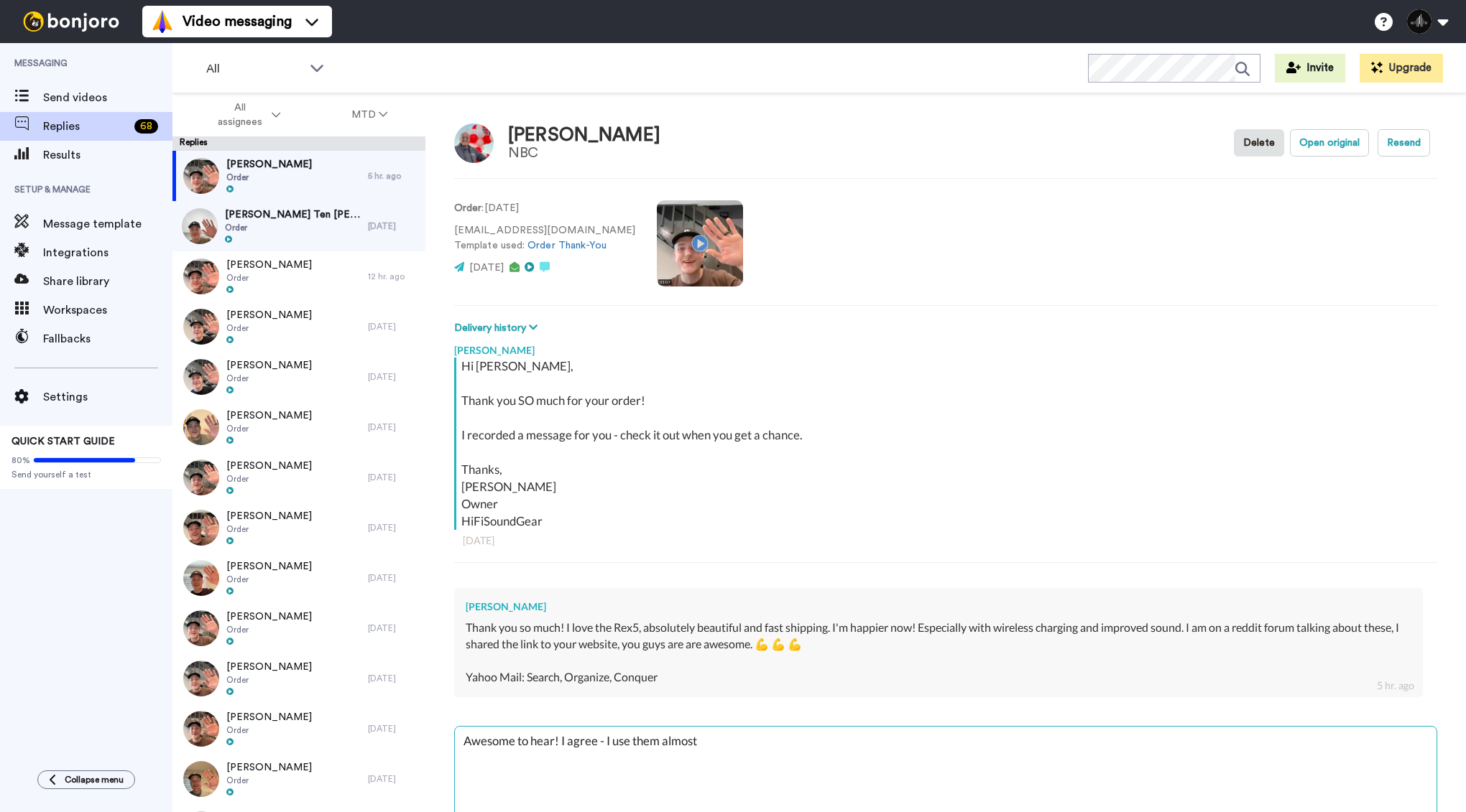
type textarea "Awesome to hear! I agree - I use them almost"
type textarea "x"
type textarea "Awesome to hear! I agree - I use them almost d"
type textarea "x"
type textarea "Awesome to hear! I agree - I use them almost da"
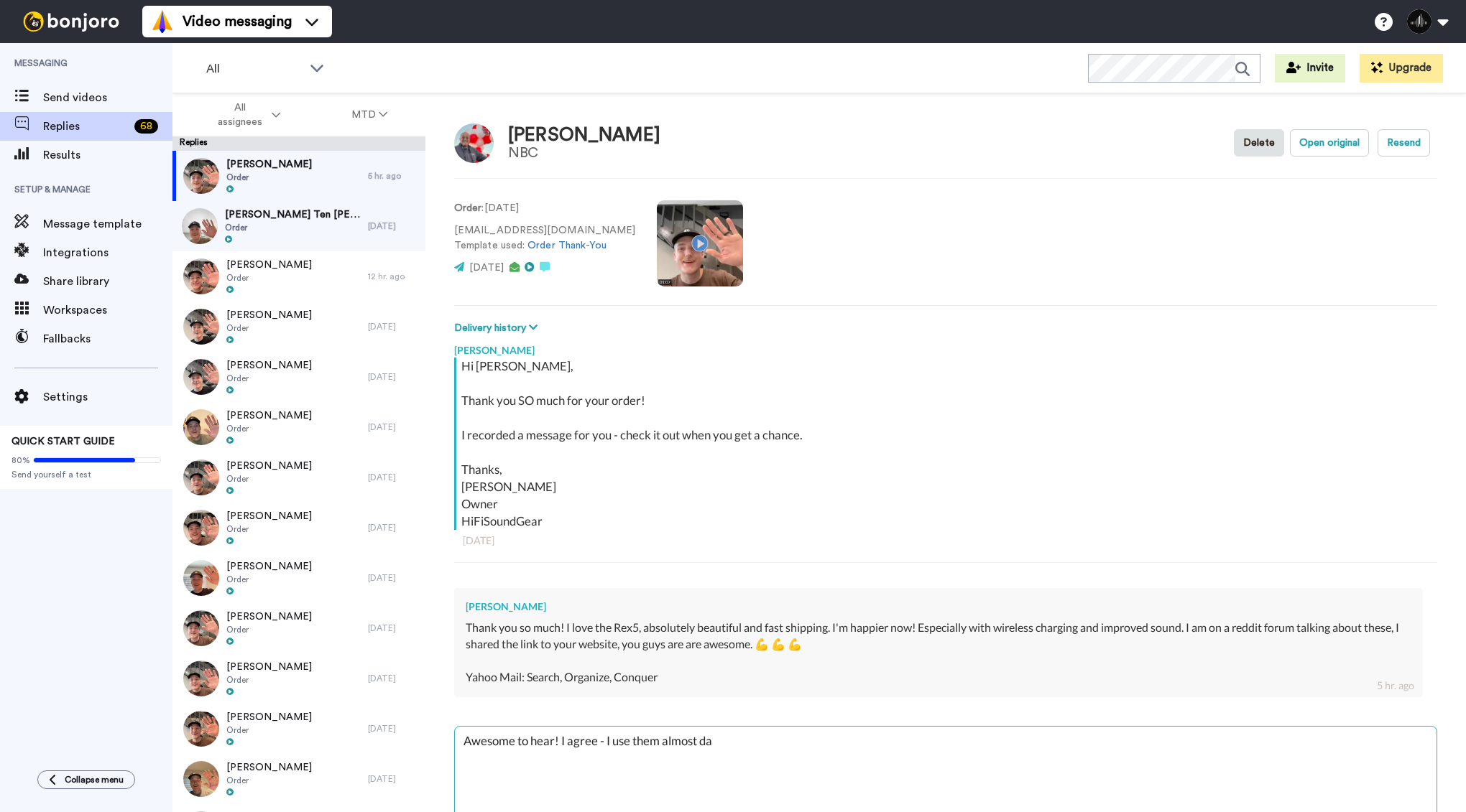
type textarea "x"
type textarea "Awesome to hear! I agree - I use them almost dai"
type textarea "x"
type textarea "Awesome to hear! I agree - I use them almost dail"
type textarea "x"
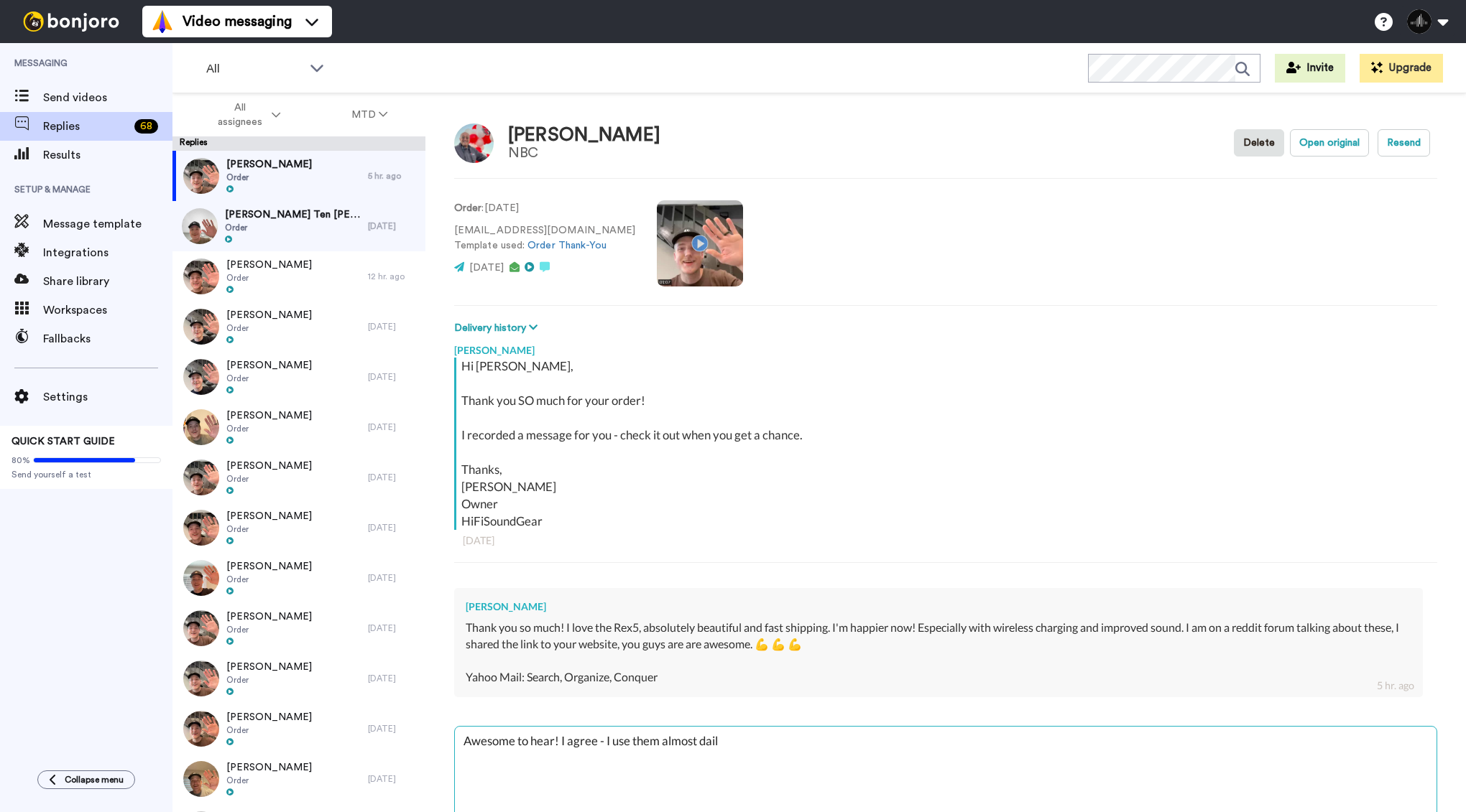
type textarea "Awesome to hear! I agree - I use them almost daily"
type textarea "x"
type textarea "Awesome to hear! I agree - I use them almost daily"
type textarea "x"
type textarea "Awesome to hear! I agree - I use them almost daily :"
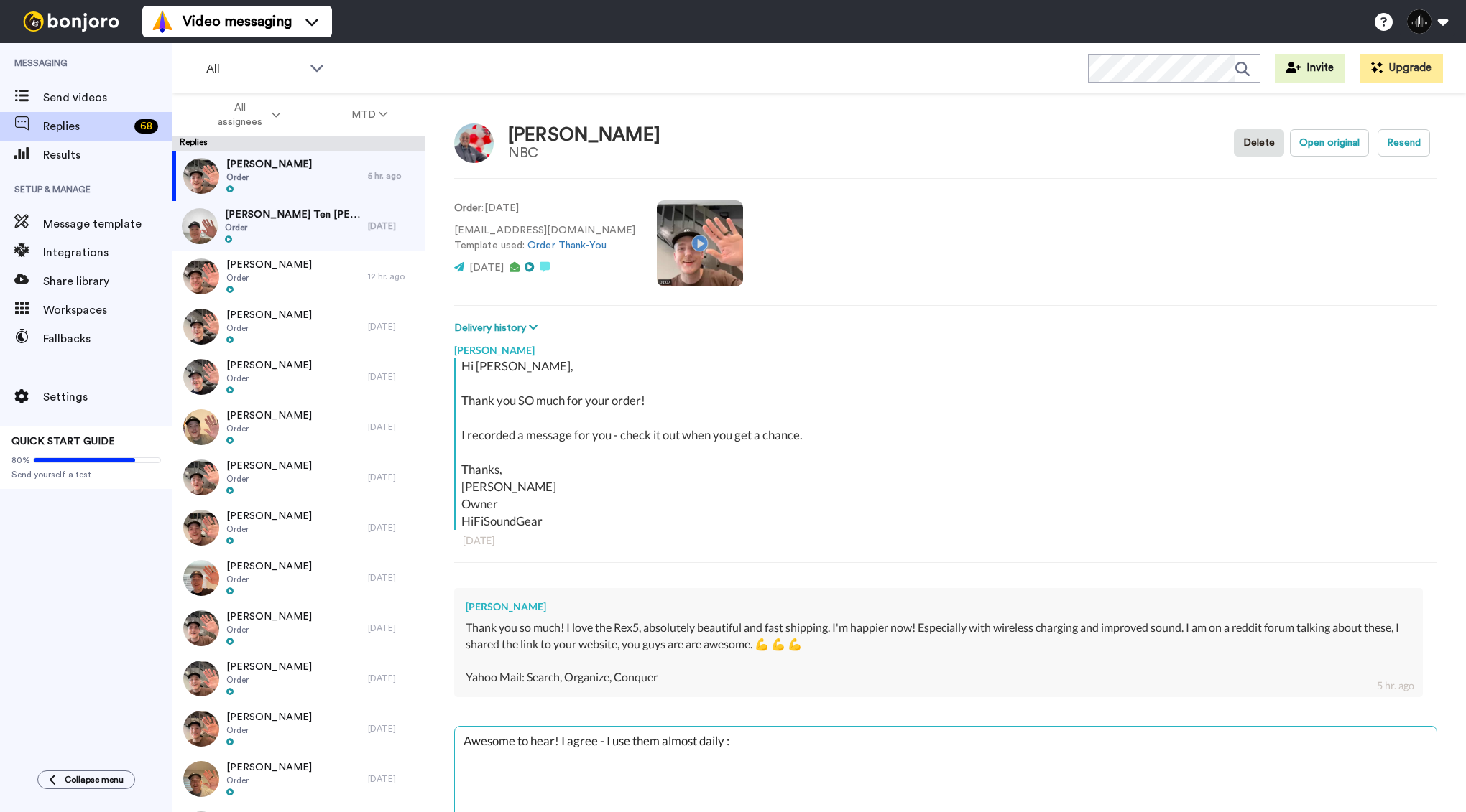
type textarea "x"
type textarea "Awesome to hear! I agree - I use them almost daily :)"
type textarea "x"
type textarea "Awesome to hear! I agree - I use them almost daily :)"
type textarea "x"
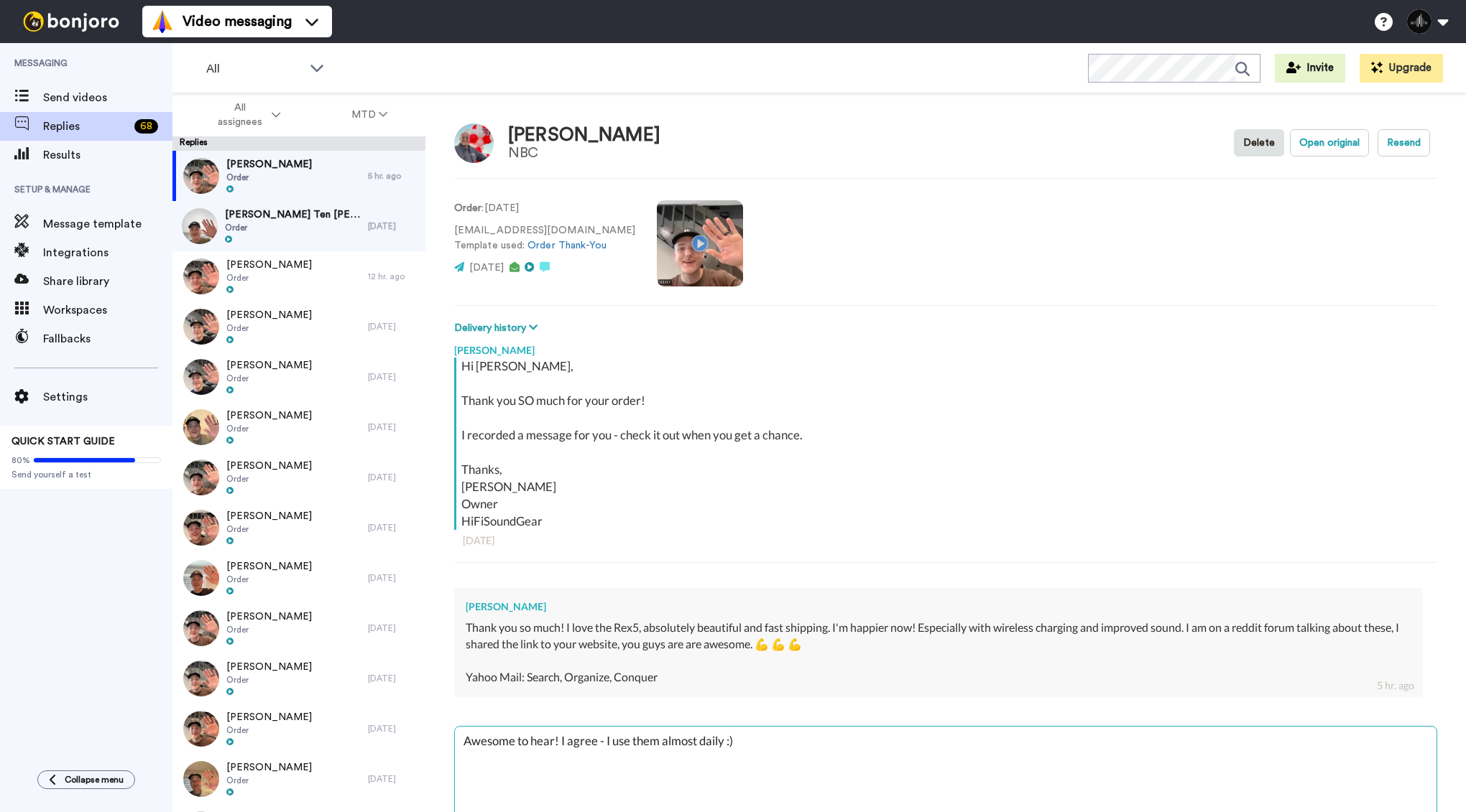
type textarea "Awesome to hear! I agree - I use them almost daily :)"
type textarea "x"
type textarea "Awesome to hear! I agree - I use them almost daily :) T"
type textarea "x"
type textarea "Awesome to hear! I agree - I use them almost daily :) Th"
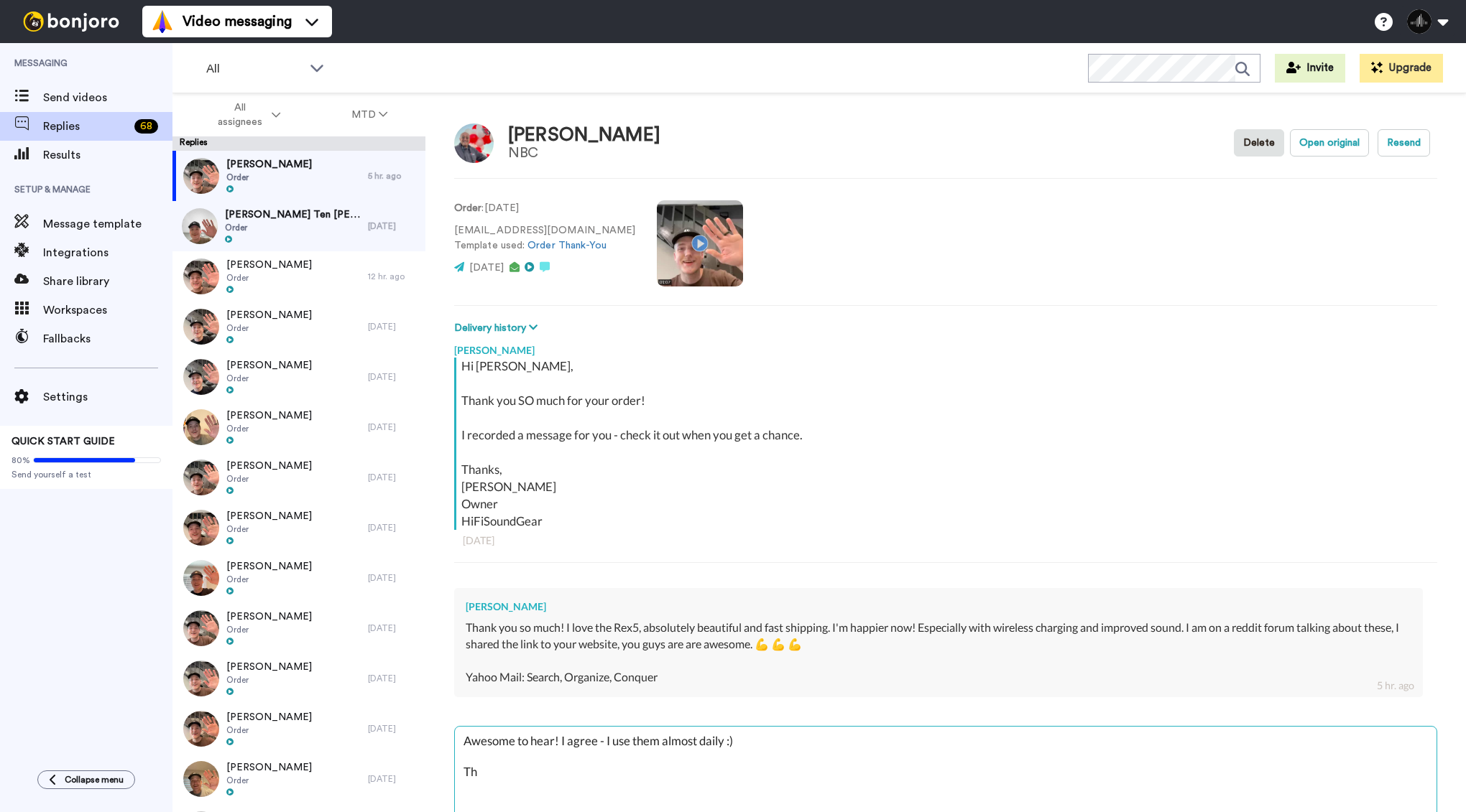
type textarea "x"
type textarea "Awesome to hear! I agree - I use them almost daily :) Tha"
type textarea "x"
type textarea "Awesome to hear! I agree - I use them almost daily :) Than"
type textarea "x"
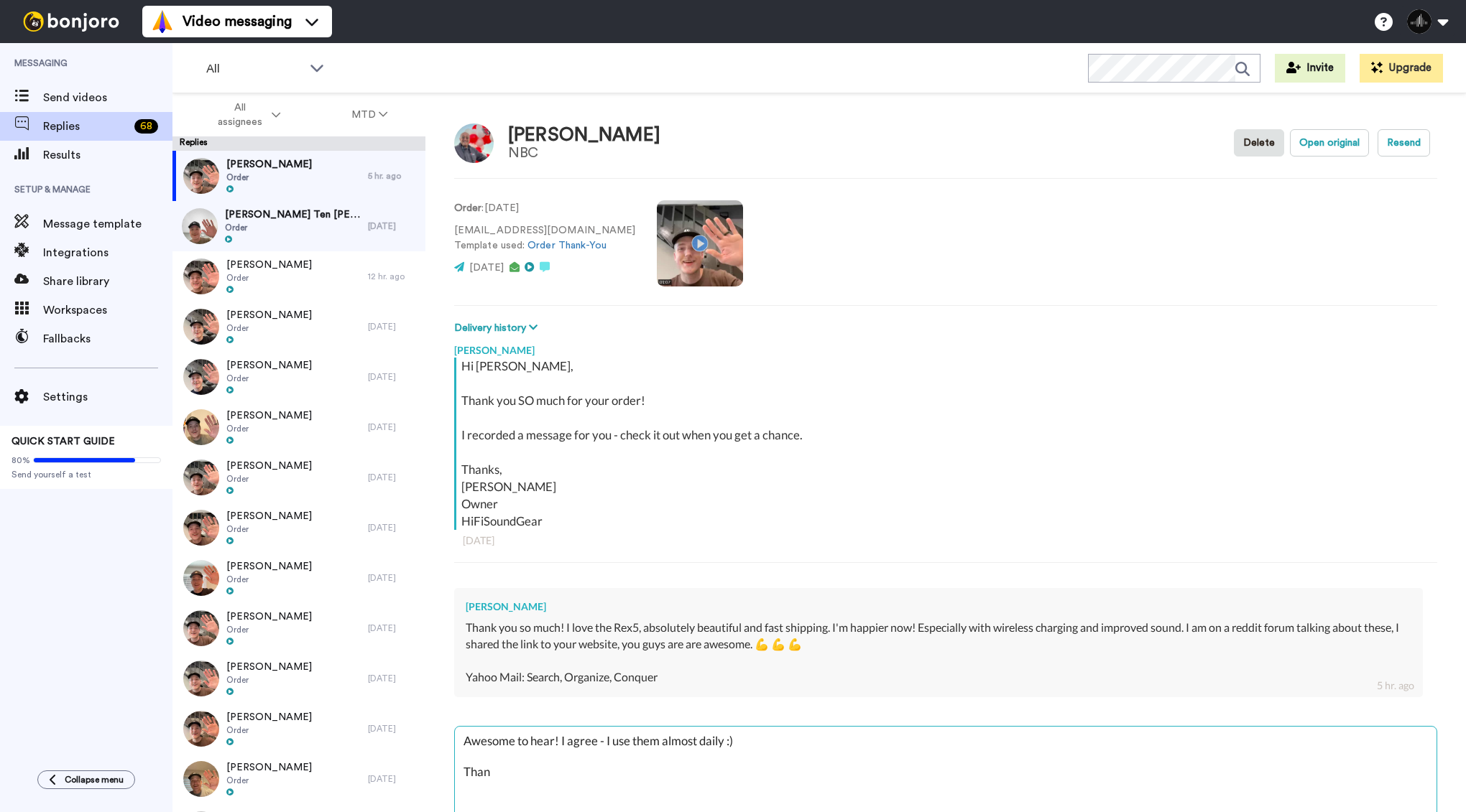
type textarea "Awesome to hear! I agree - I use them almost daily :) Thank"
type textarea "x"
type textarea "Awesome to hear! I agree - I use them almost daily :) Thank"
type textarea "x"
type textarea "Awesome to hear! I agree - I use them almost daily :) Thank y"
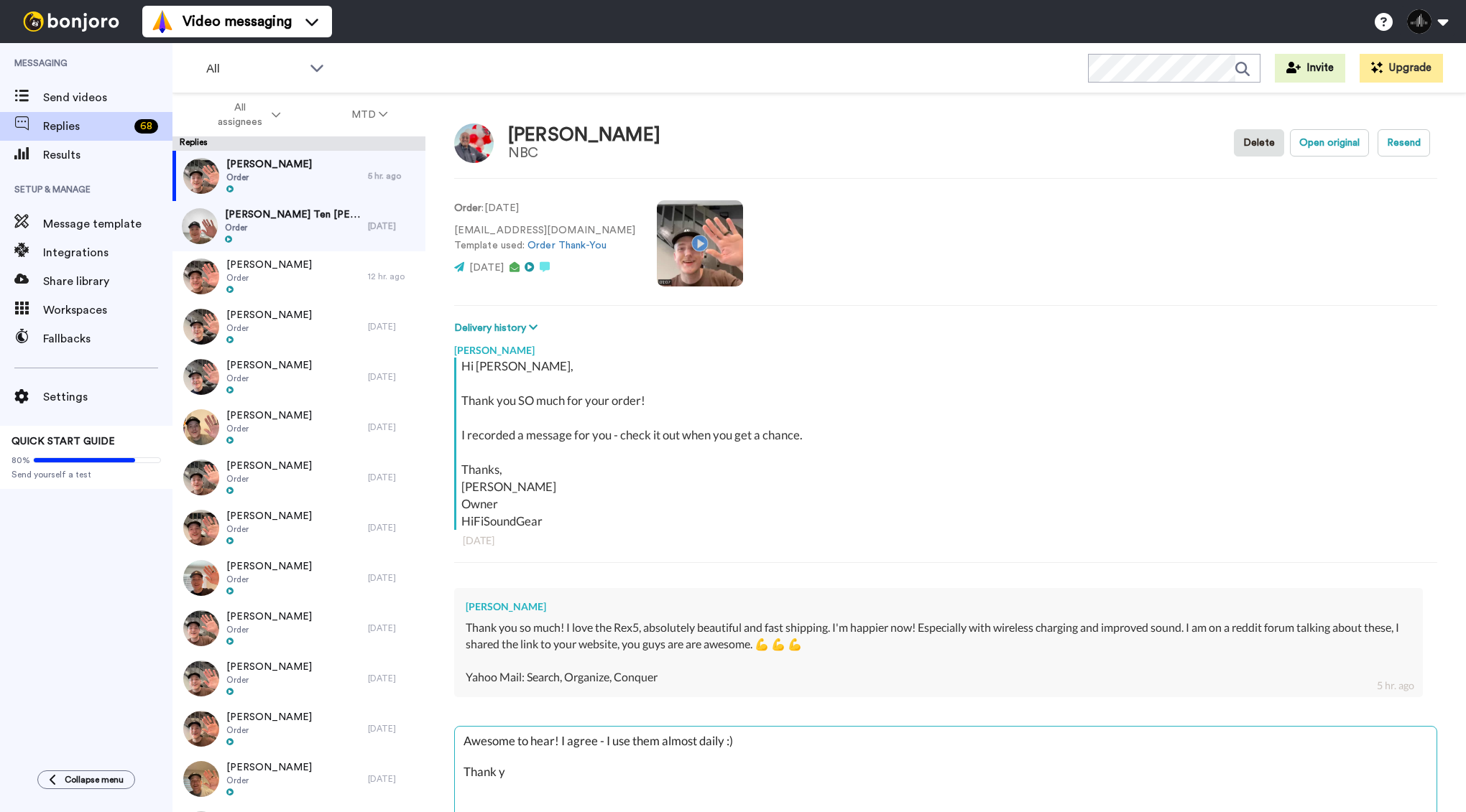
type textarea "x"
type textarea "Awesome to hear! I agree - I use them almost daily :) Thank yo"
type textarea "x"
type textarea "Awesome to hear! I agree - I use them almost daily :) Thank you"
type textarea "x"
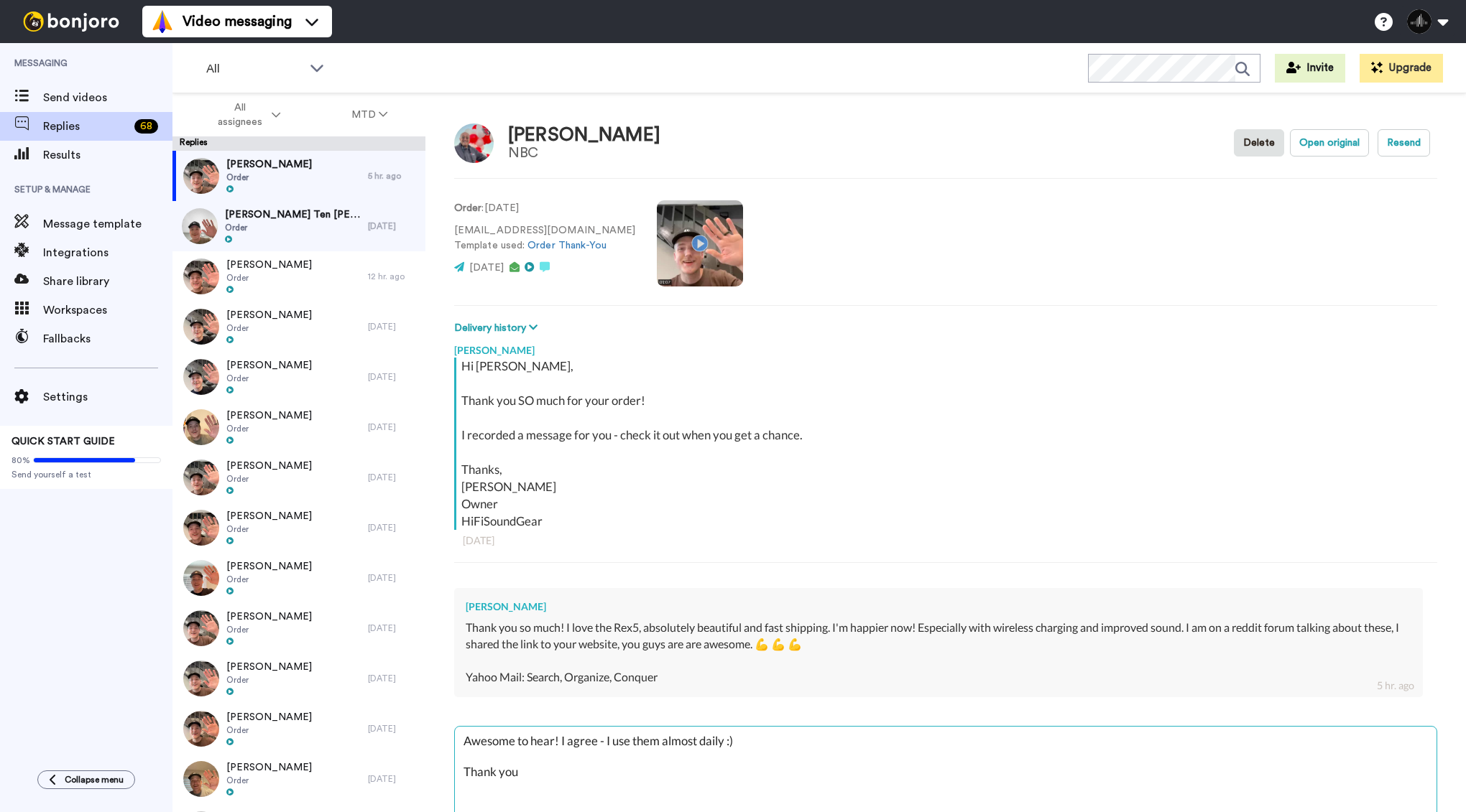
type textarea "Awesome to hear! I agree - I use them almost daily :) Thank you f"
type textarea "x"
type textarea "Awesome to hear! I agree - I use them almost daily :) Thank you fo"
type textarea "x"
type textarea "Awesome to hear! I agree - I use them almost daily :) Thank you for"
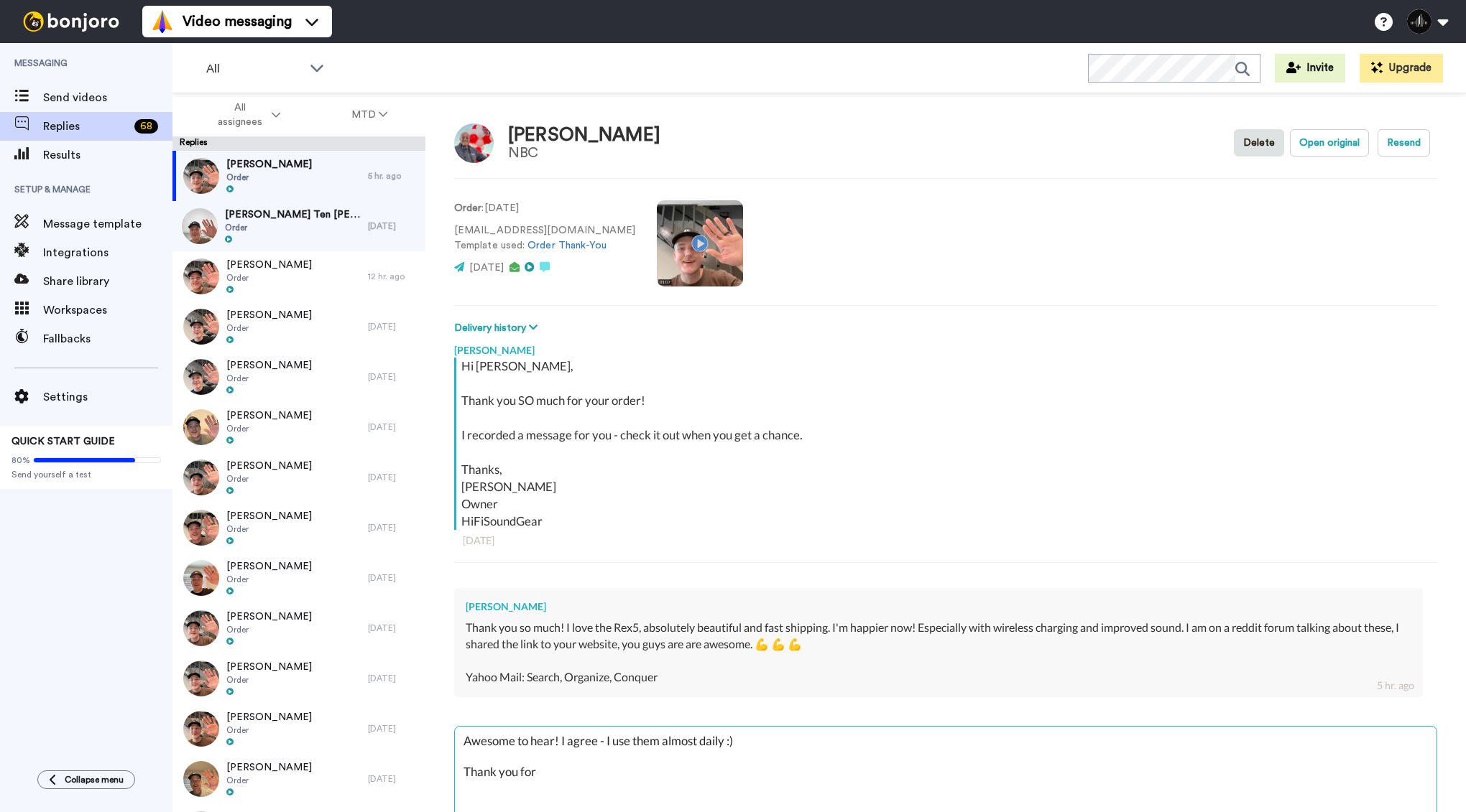
type textarea "x"
type textarea "Awesome to hear! I agree - I use them almost daily :) Thank you for"
type textarea "x"
type textarea "Awesome to hear! I agree - I use them almost daily :) Thank you for t"
type textarea "x"
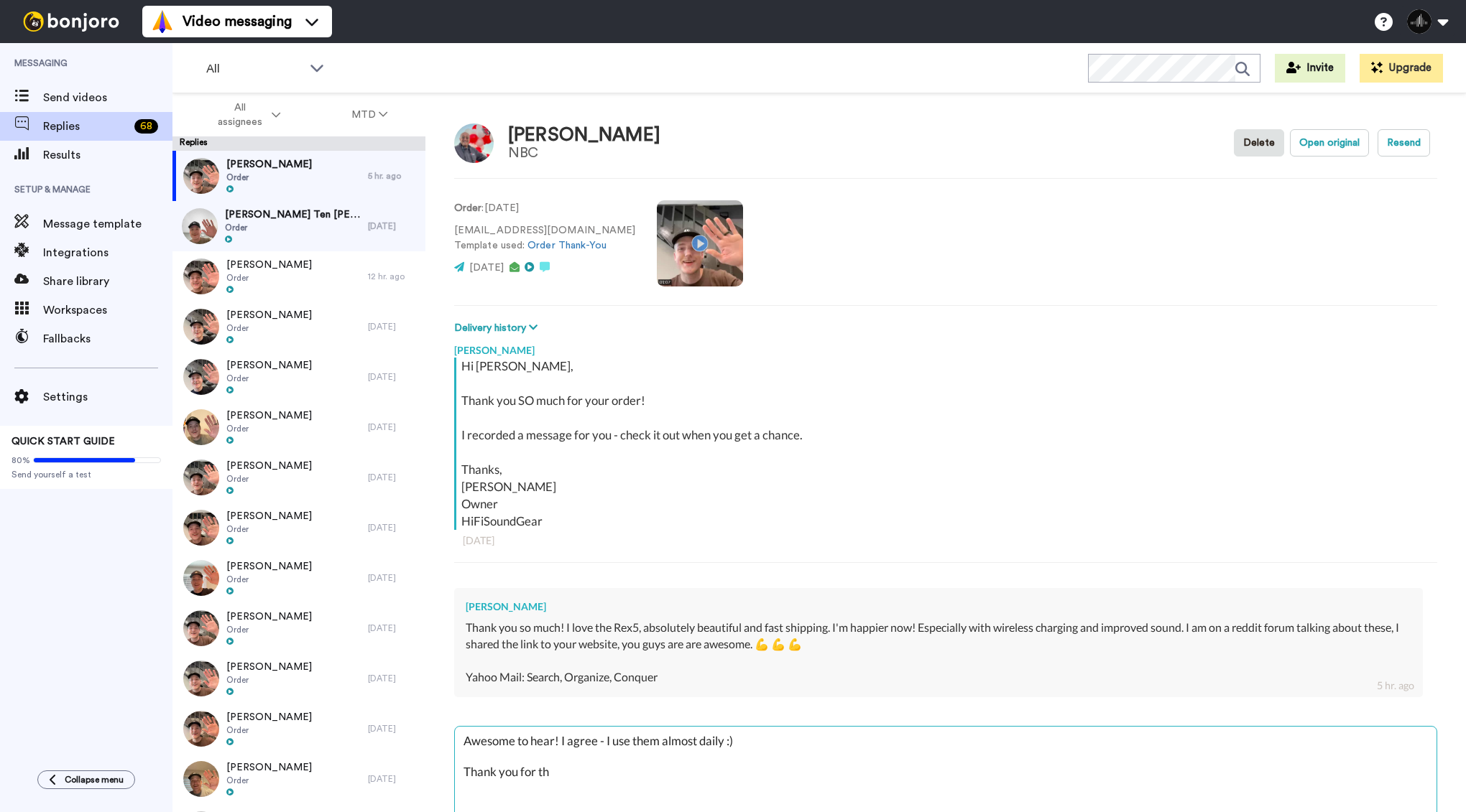
type textarea "Awesome to hear! I agree - I use them almost daily :) Thank you for the"
type textarea "x"
type textarea "Awesome to hear! I agree - I use them almost daily :) Thank you for the"
type textarea "x"
type textarea "Awesome to hear! I agree - I use them almost daily :) Thank you for the s"
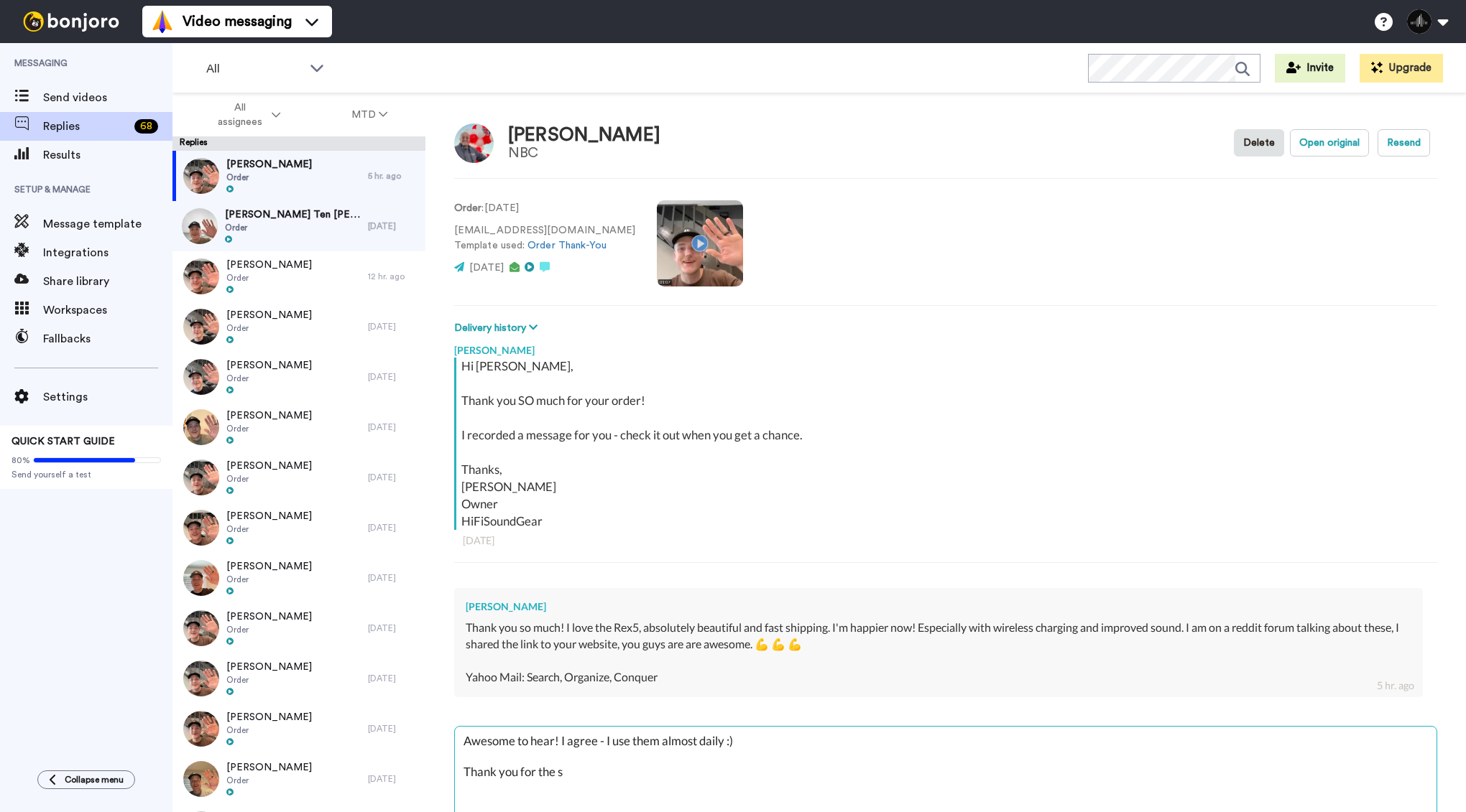
type textarea "x"
type textarea "Awesome to hear! I agree - I use them almost daily :) Thank you for the sh"
type textarea "x"
type textarea "Awesome to hear! I agree - I use them almost daily :) Thank you for the sho"
type textarea "x"
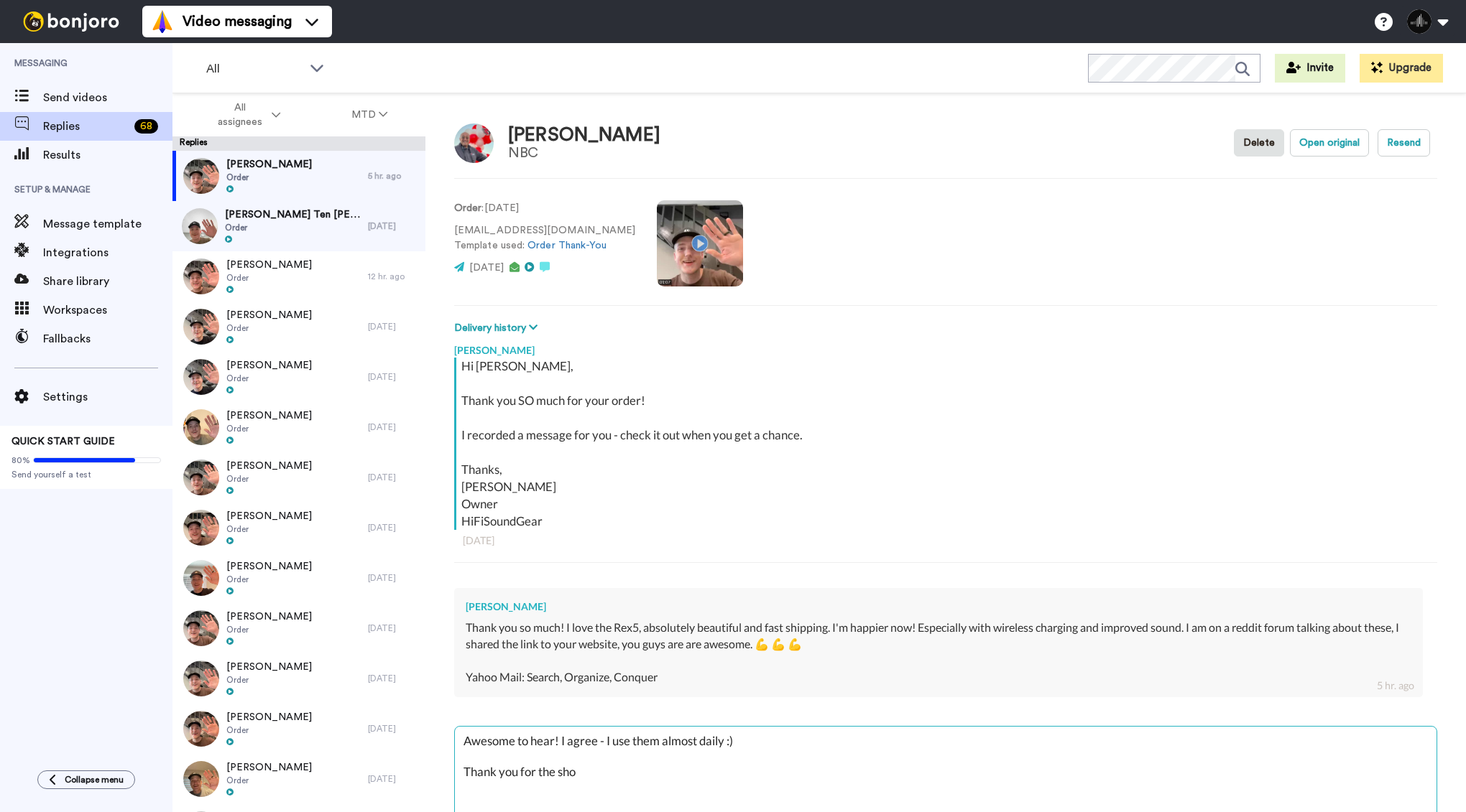
type textarea "Awesome to hear! I agree - I use them almost daily :) Thank you for the shou"
type textarea "x"
type textarea "Awesome to hear! I agree - I use them almost daily :) Thank you for the shout"
type textarea "x"
type textarea "Awesome to hear! I agree - I use them almost daily :) Thank you for the shout"
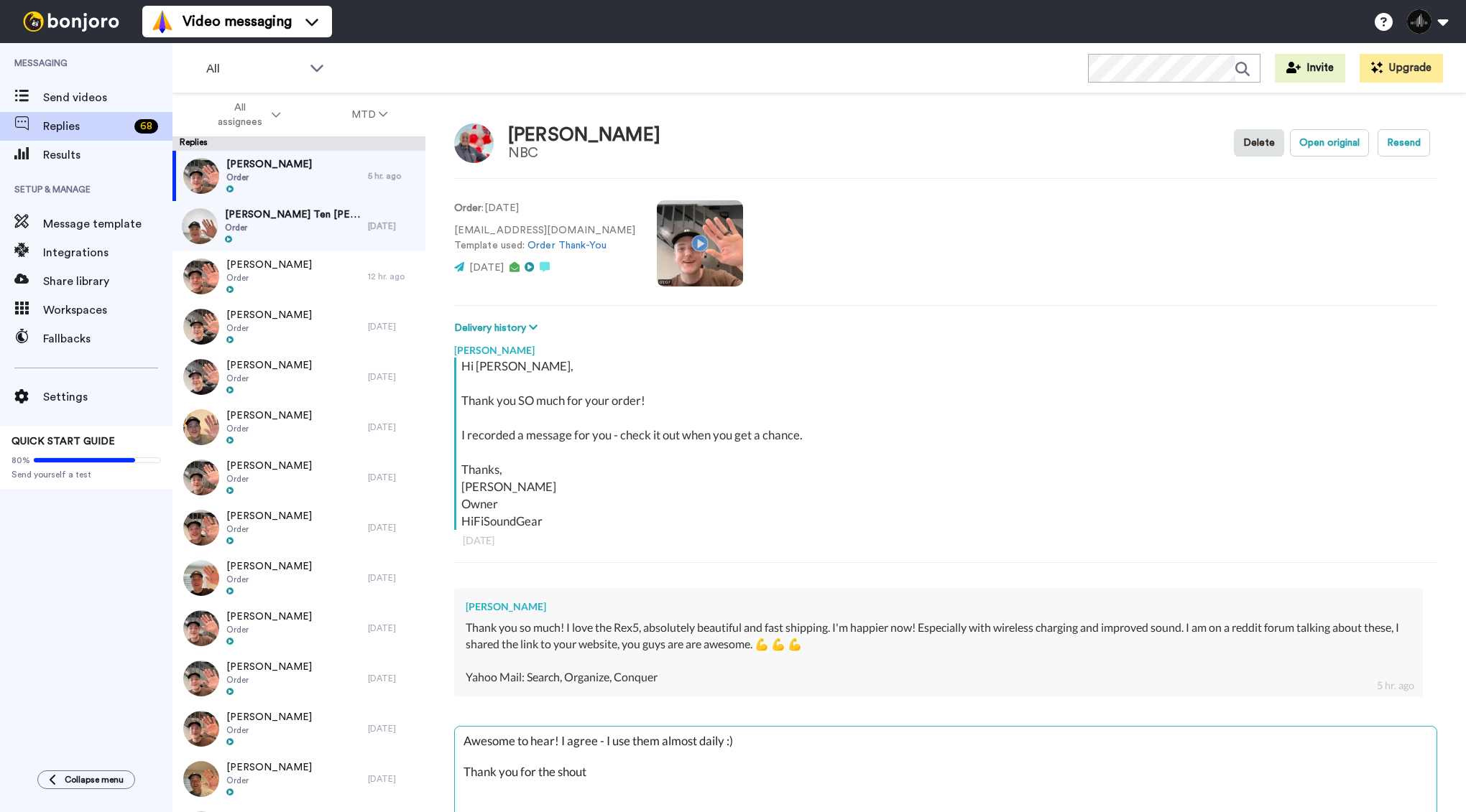
type textarea "x"
type textarea "Awesome to hear! I agree - I use them almost daily :) Thank you for the shout o"
type textarea "x"
type textarea "Awesome to hear! I agree - I use them almost daily :) Thank you for the shout ou"
type textarea "x"
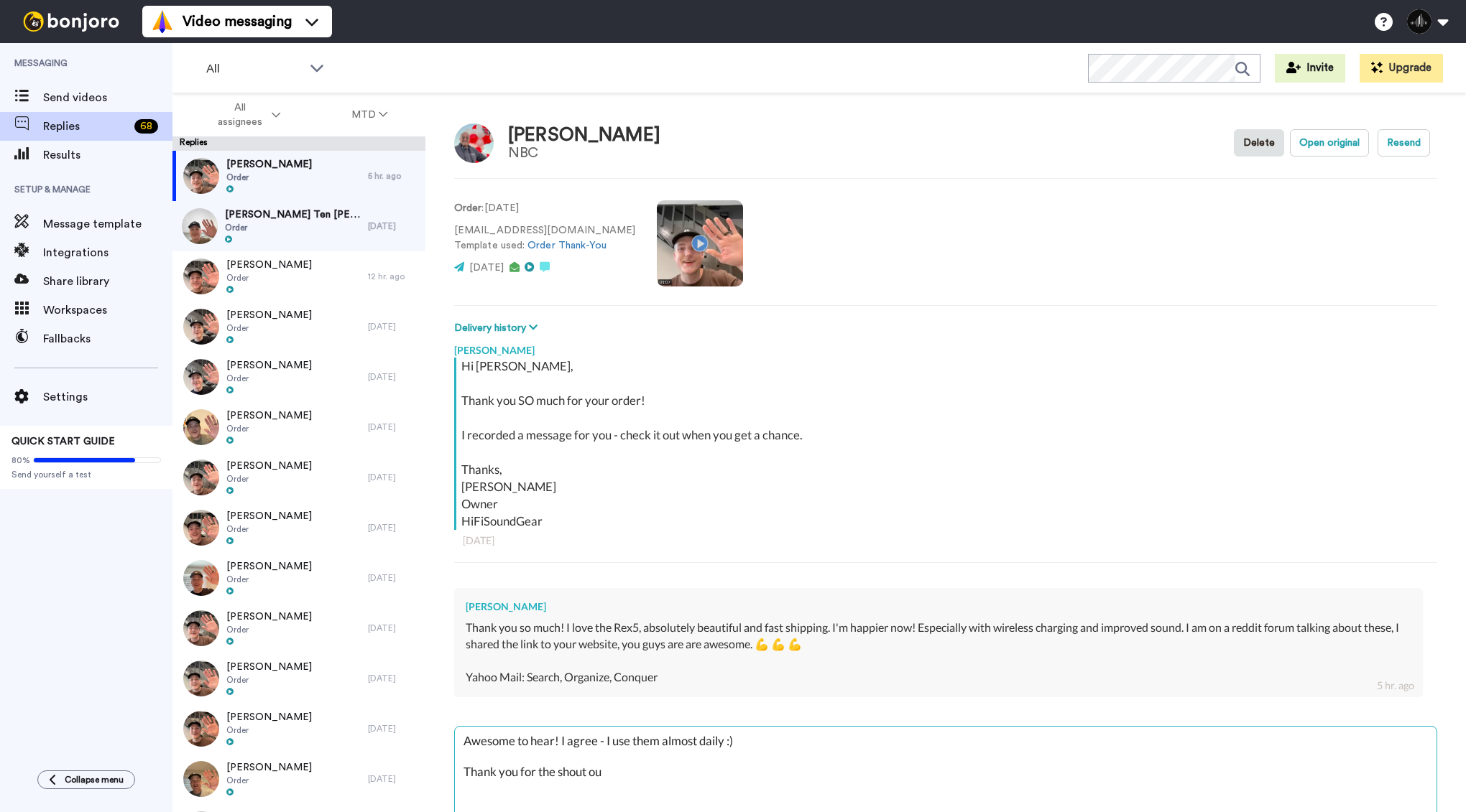
type textarea "Awesome to hear! I agree - I use them almost daily :) Thank you for the shout o…"
type textarea "x"
type textarea "Awesome to hear! I agree - I use them almost daily :) Thank you for the shout o…"
type textarea "x"
type textarea "Awesome to hear! I agree - I use them almost daily :) Thank you for the shout o…"
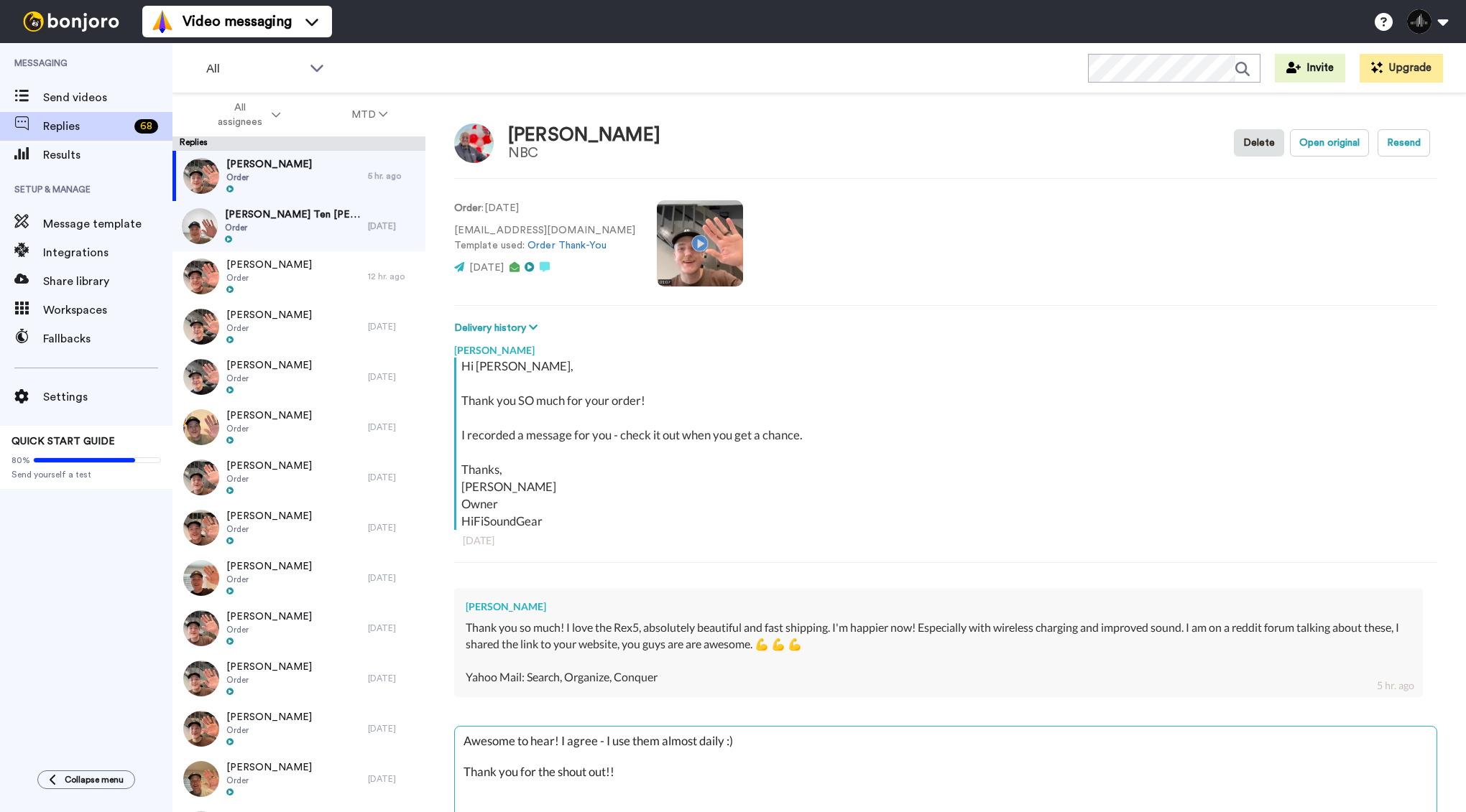
type textarea "x"
type textarea "Awesome to hear! I agree - I use them almost daily :) Thank you for the shout o…"
type textarea "x"
type textarea "Awesome to hear! I agree - I use them almost daily :) Thank you for the shout o…"
type textarea "x"
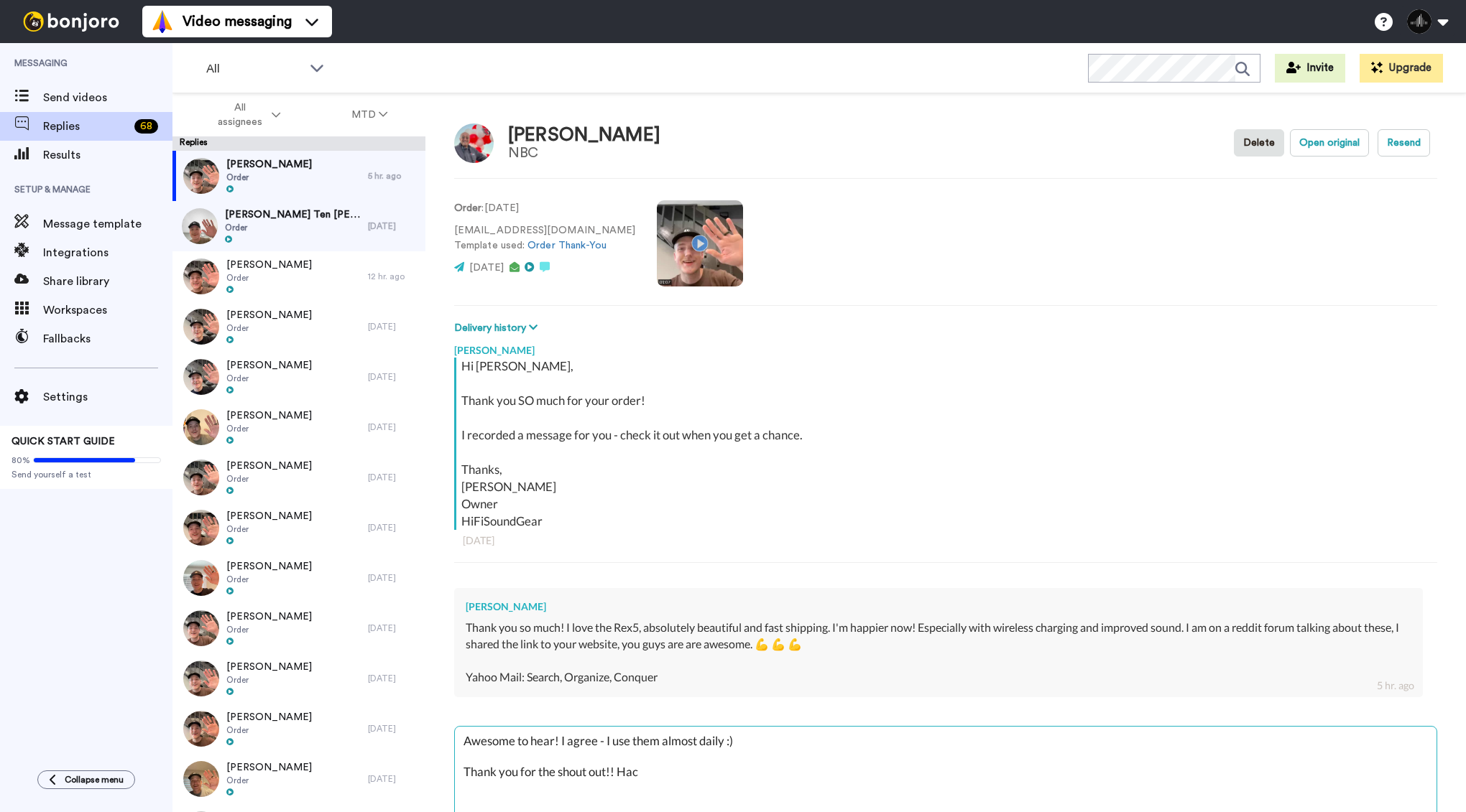
type textarea "Awesome to hear! I agree - I use them almost daily :) Thank you for the shout o…"
type textarea "x"
type textarea "Awesome to hear! I agree - I use them almost daily :) Thank you for the shout o…"
type textarea "x"
type textarea "Awesome to hear! I agree - I use them almost daily :) Thank you for the shout o…"
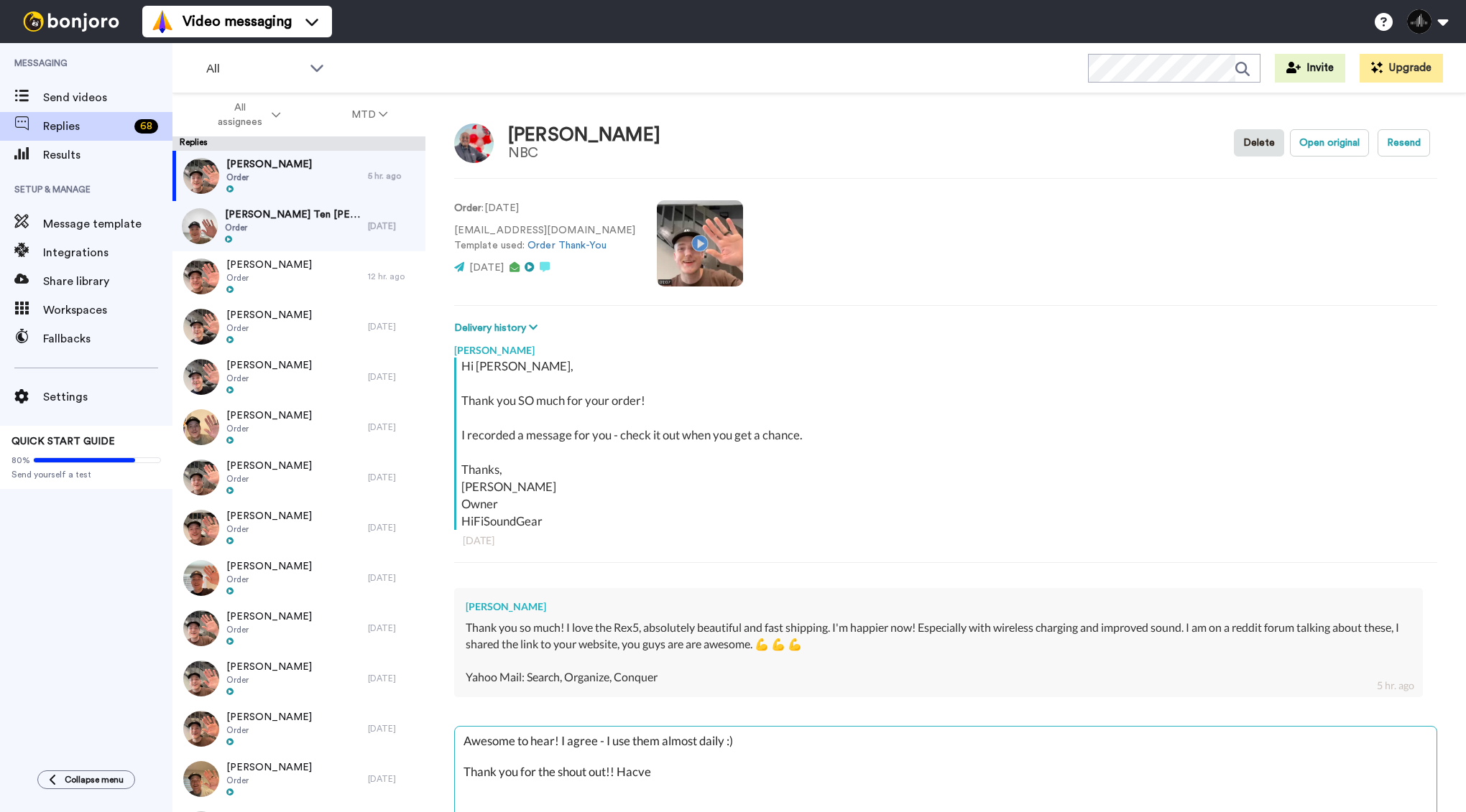
type textarea "x"
type textarea "Awesome to hear! I agree - I use them almost daily :) Thank you for the shout o…"
type textarea "x"
type textarea "Awesome to hear! I agree - I use them almost daily :) Thank you for the shout o…"
type textarea "x"
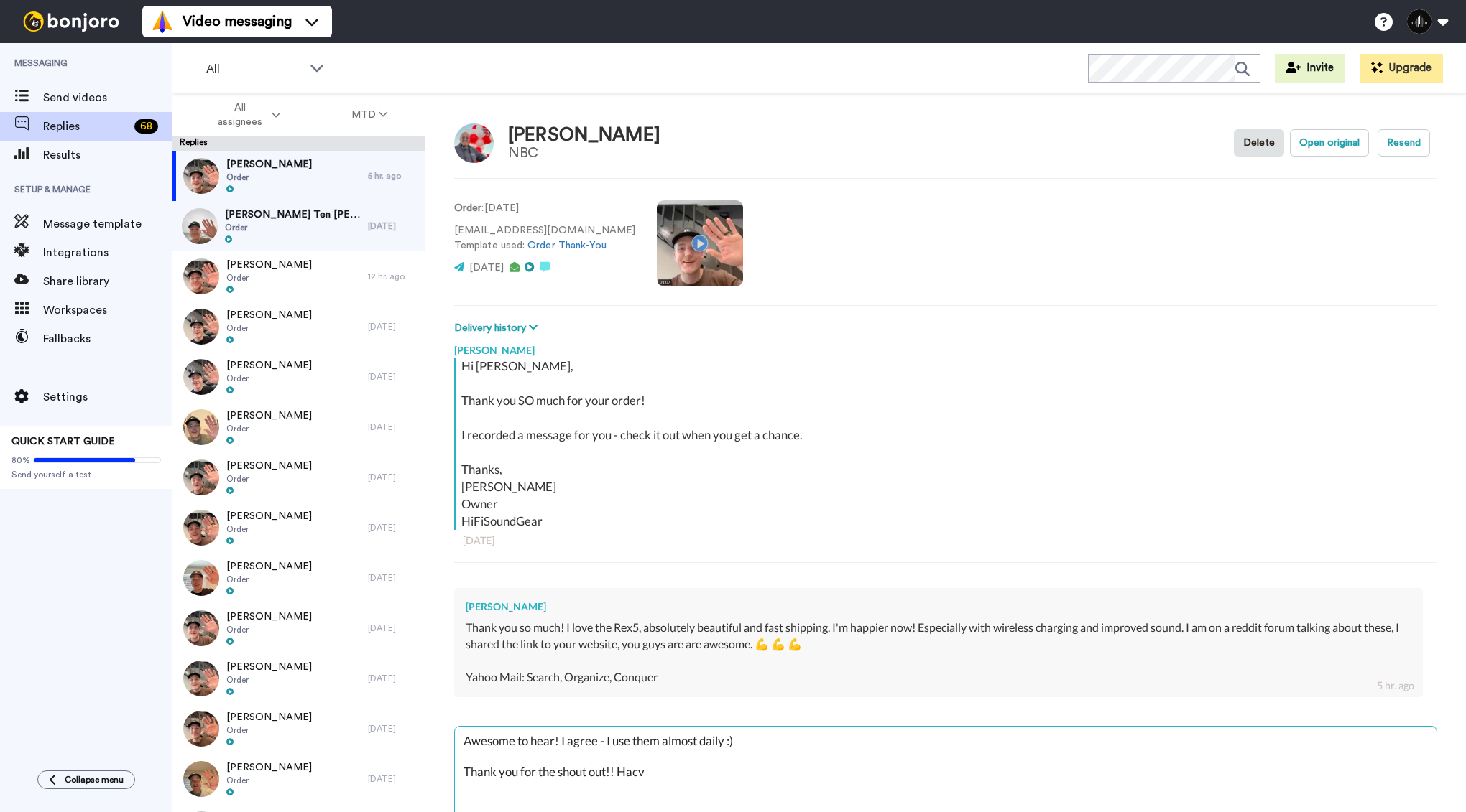
type textarea "Awesome to hear! I agree - I use them almost daily :) Thank you for the shout o…"
type textarea "x"
type textarea "Awesome to hear! I agree - I use them almost daily :) Thank you for the shout o…"
type textarea "x"
type textarea "Awesome to hear! I agree - I use them almost daily :) Thank you for the shout o…"
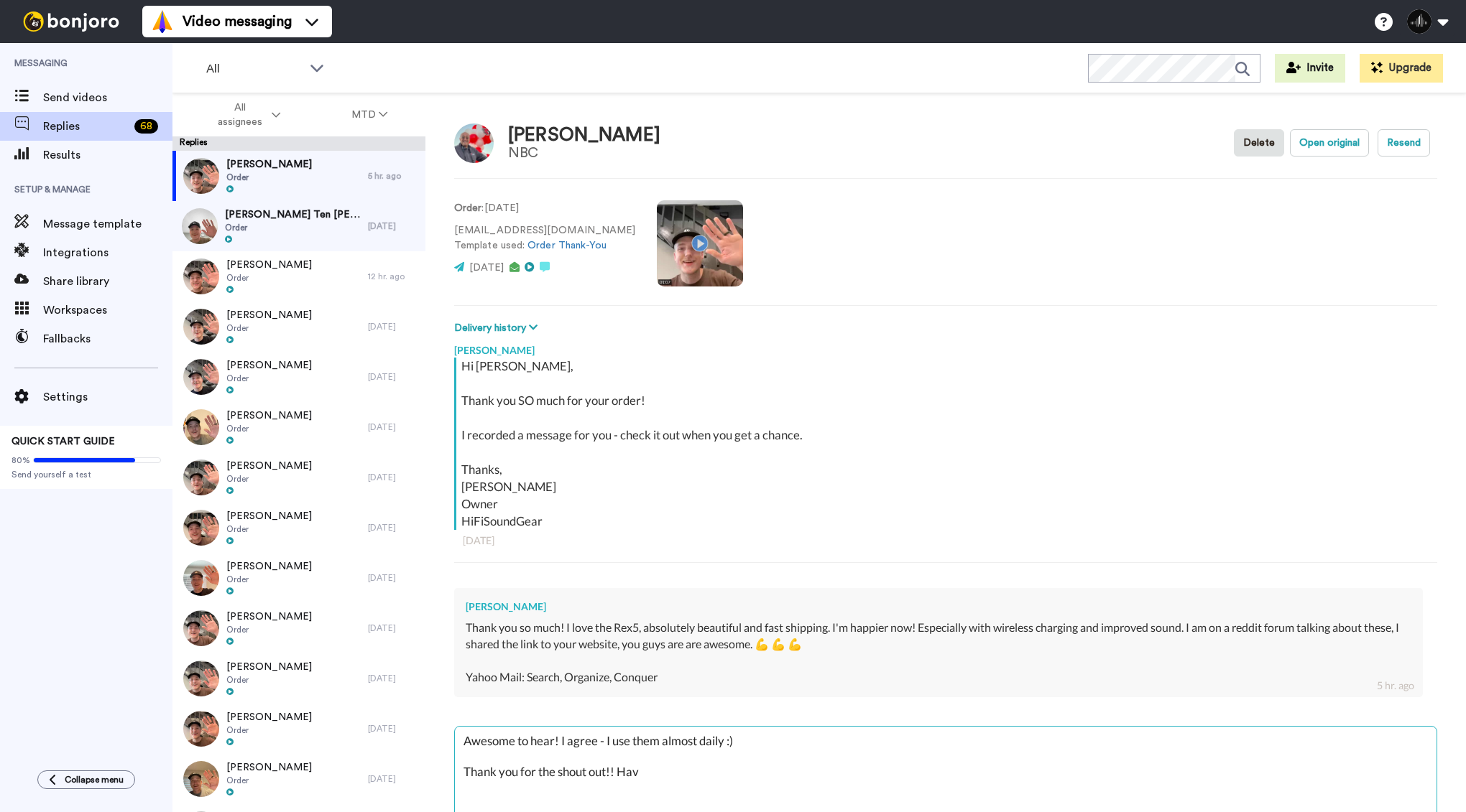
type textarea "x"
type textarea "Awesome to hear! I agree - I use them almost daily :) Thank you for the shout o…"
type textarea "x"
type textarea "Awesome to hear! I agree - I use them almost daily :) Thank you for the shout o…"
type textarea "x"
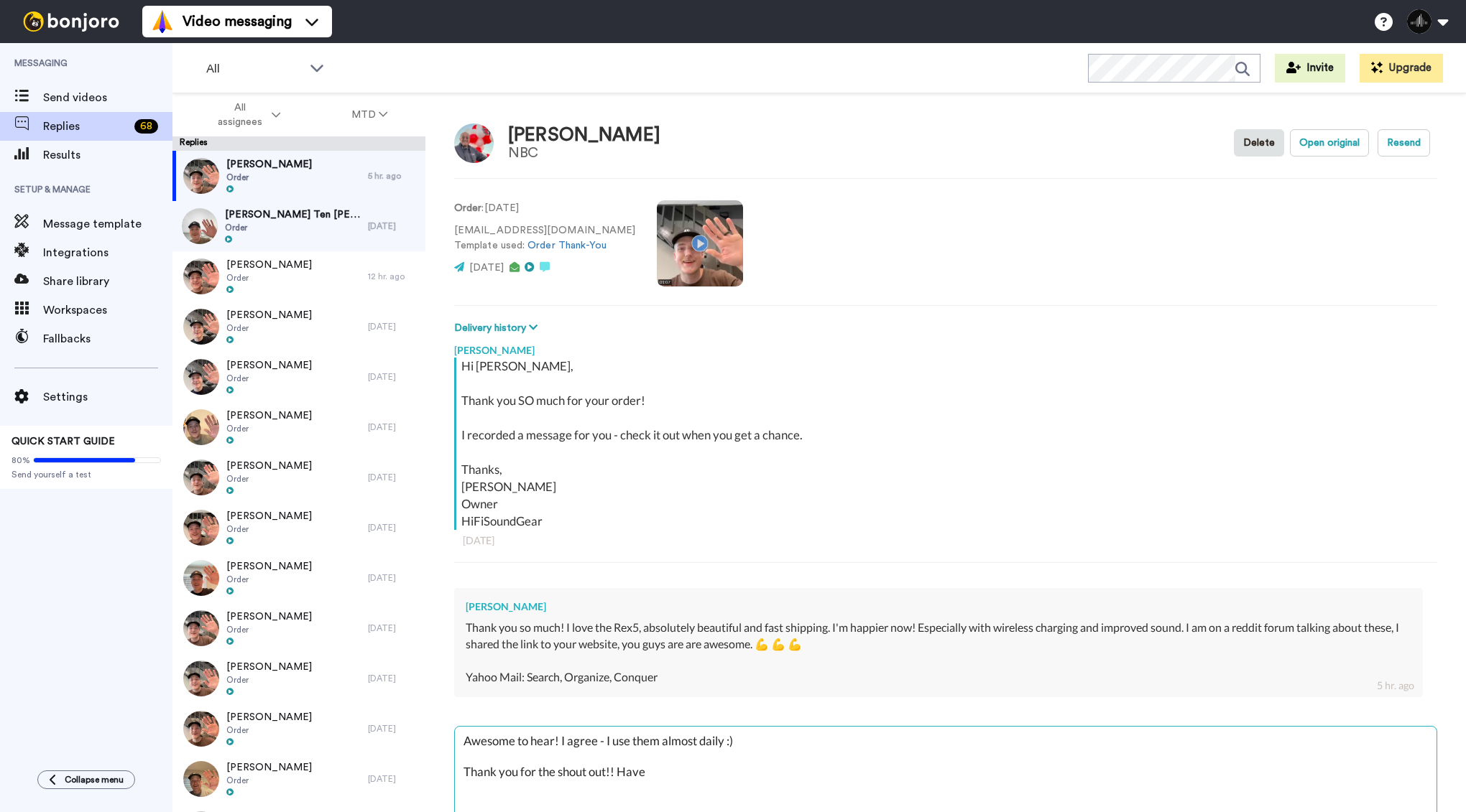
type textarea "Awesome to hear! I agree - I use them almost daily :) Thank you for the shout o…"
type textarea "x"
type textarea "Awesome to hear! I agree - I use them almost daily :) Thank you for the shout o…"
type textarea "x"
type textarea "Awesome to hear! I agree - I use them almost daily :) Thank you for the shout o…"
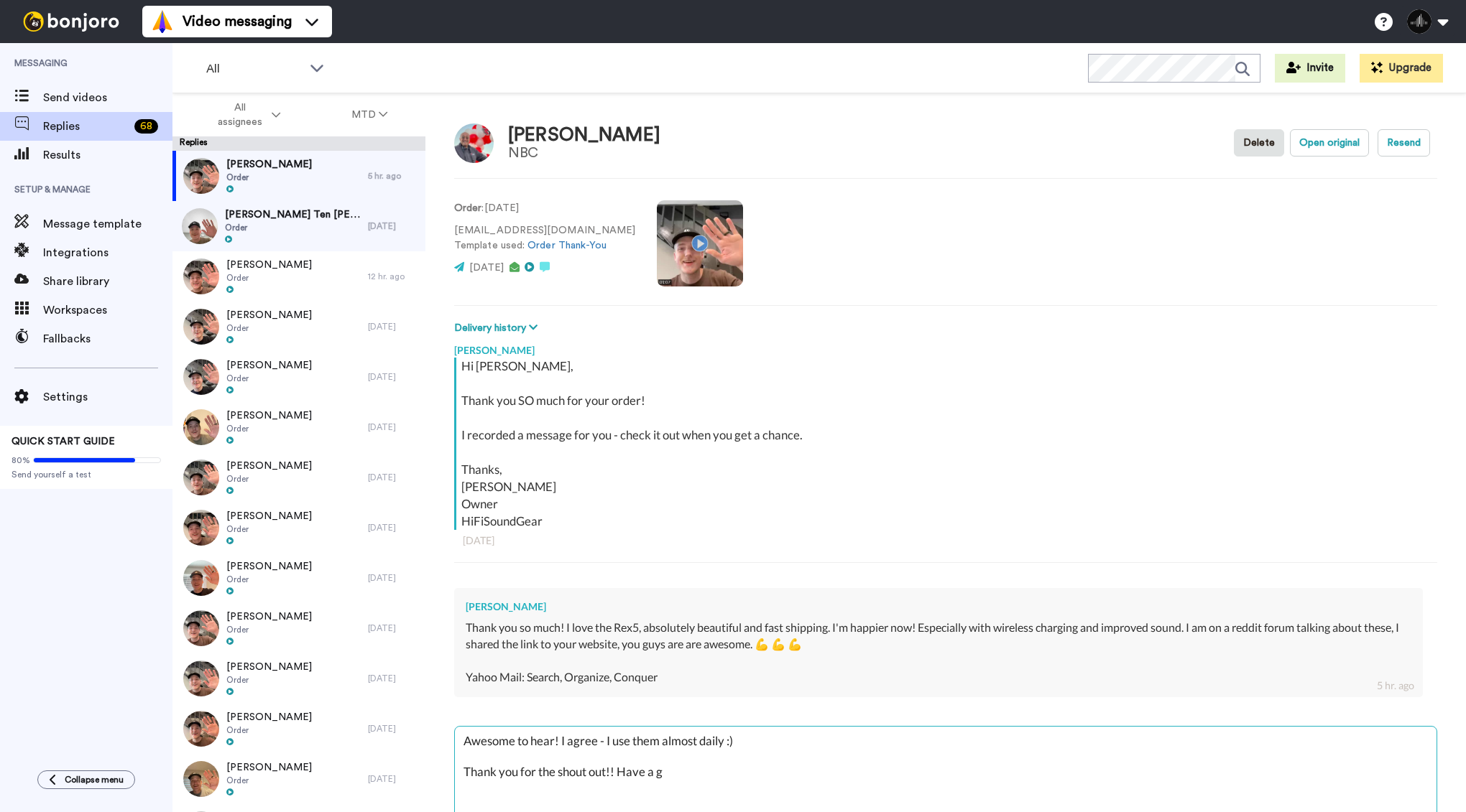
type textarea "x"
type textarea "Awesome to hear! I agree - I use them almost daily :) Thank you for the shout o…"
type textarea "x"
type textarea "Awesome to hear! I agree - I use them almost daily :) Thank you for the shout o…"
type textarea "x"
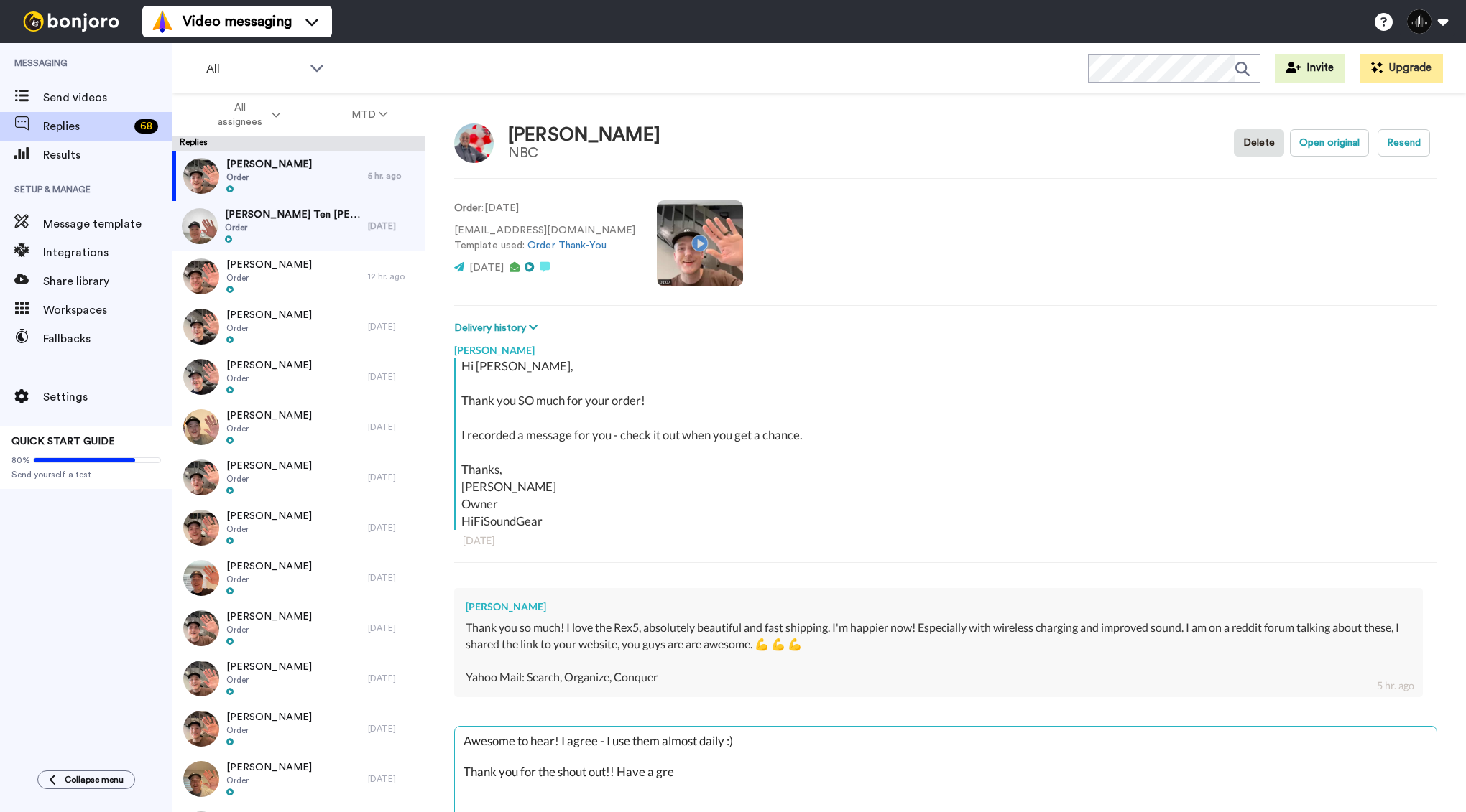
type textarea "Awesome to hear! I agree - I use them almost daily :) Thank you for the shout o…"
type textarea "x"
type textarea "Awesome to hear! I agree - I use them almost daily :) Thank you for the shout o…"
type textarea "x"
type textarea "Awesome to hear! I agree - I use them almost daily :) Thank you for the shout o…"
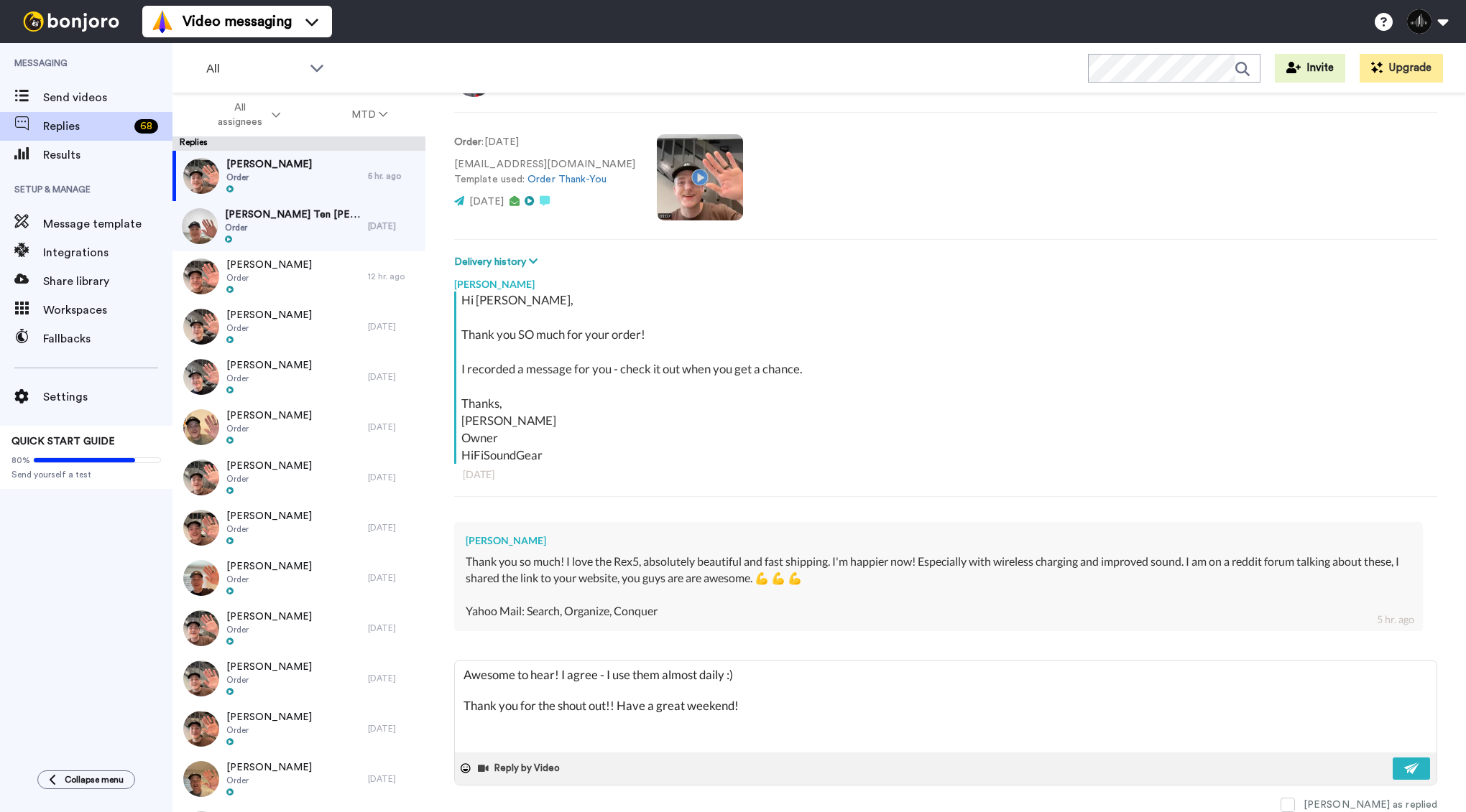
scroll to position [66, 0]
click at [1419, 764] on button at bounding box center [1410, 768] width 37 height 22
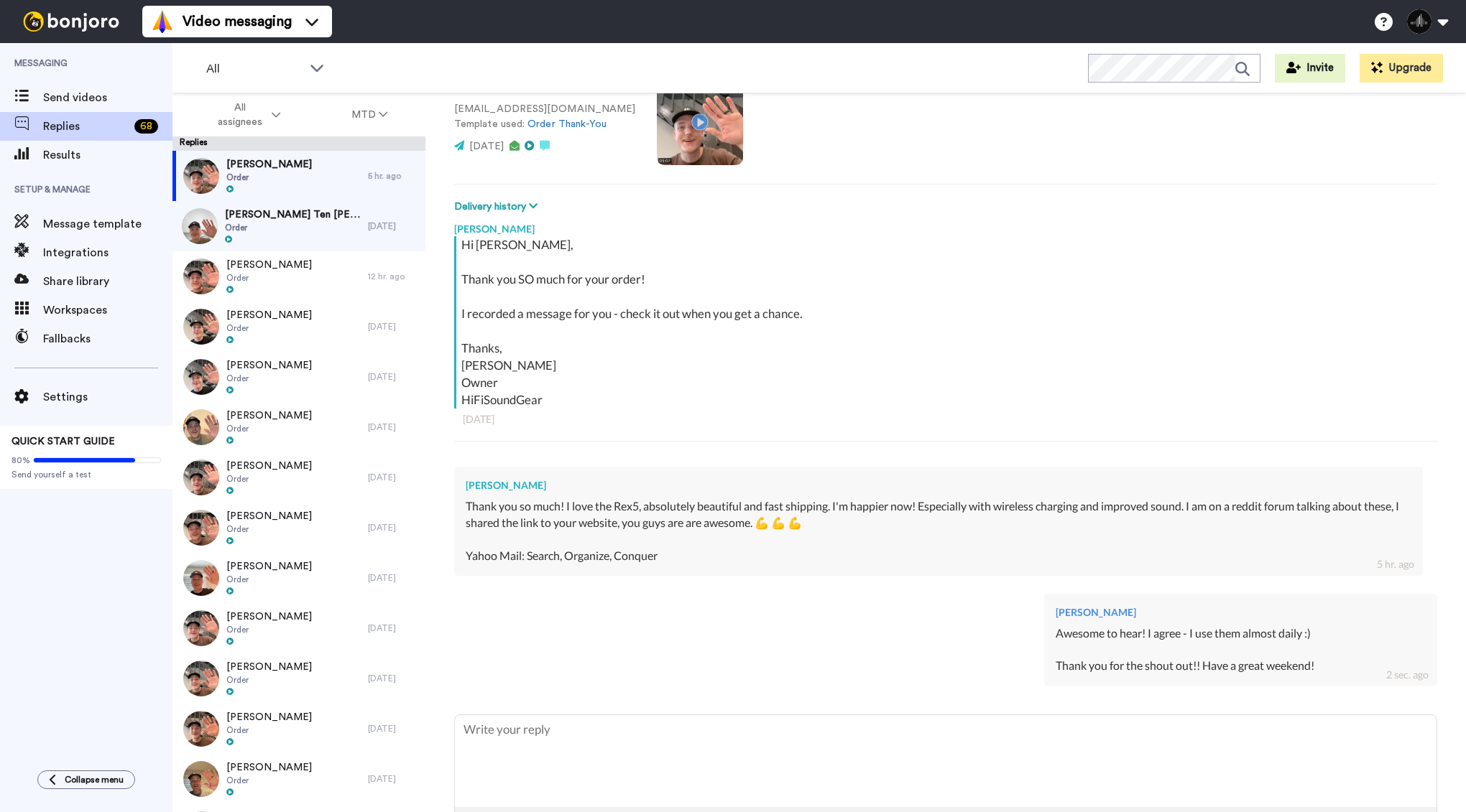
scroll to position [0, 0]
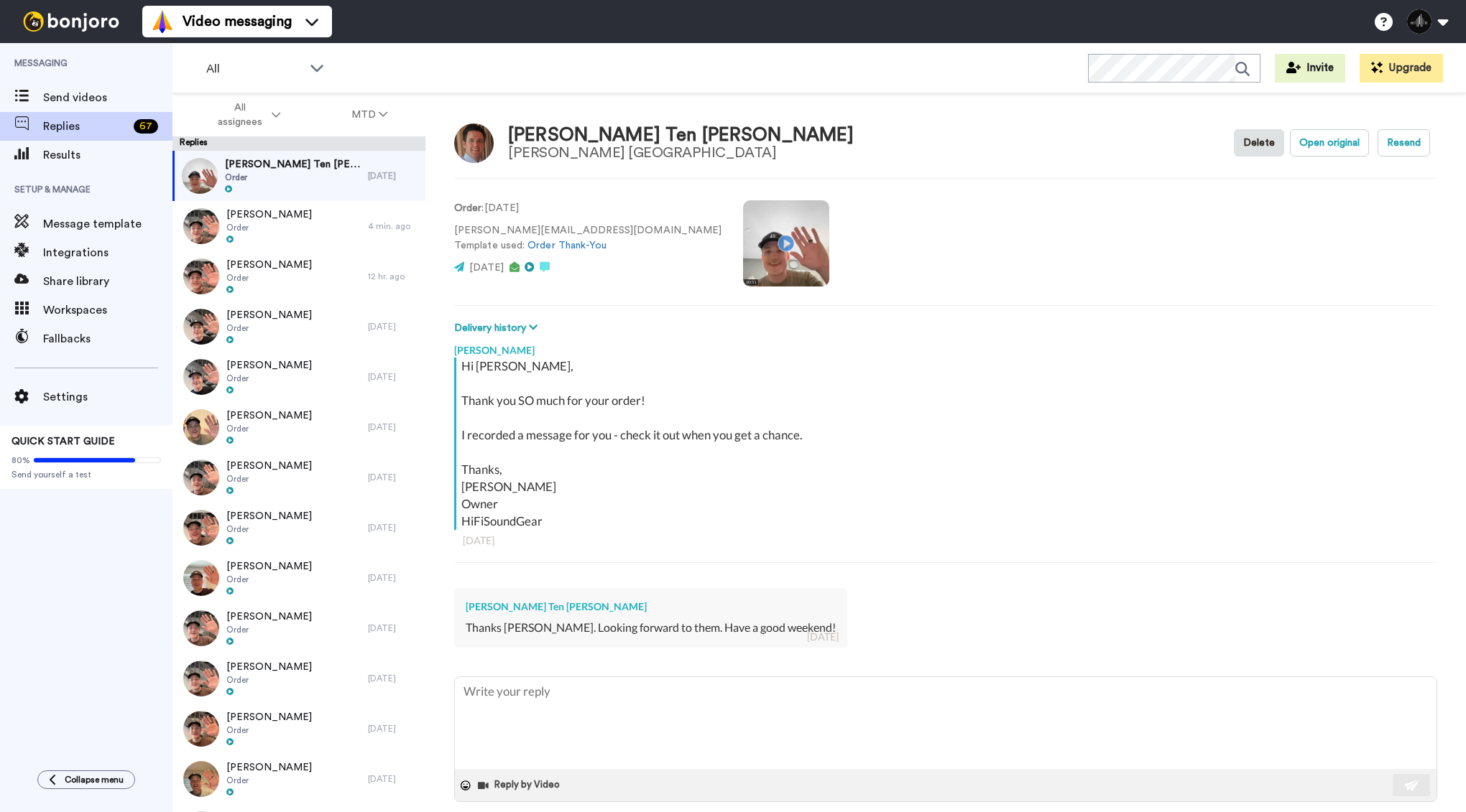
type textarea "x"
